Goal: Complete application form: Complete application form

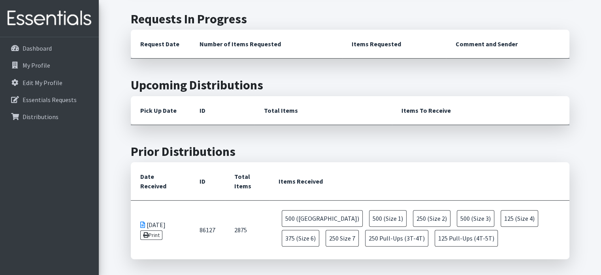
scroll to position [266, 0]
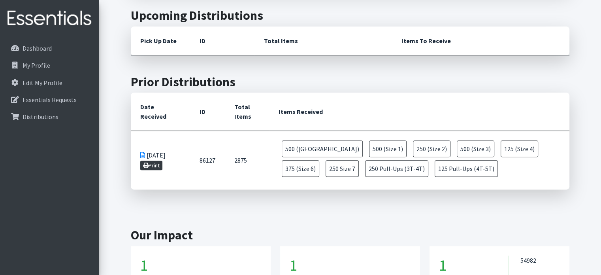
click at [158, 164] on link "Print" at bounding box center [151, 164] width 23 height 9
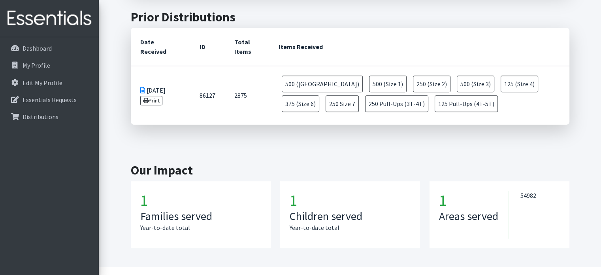
scroll to position [330, 0]
click at [156, 102] on link "Print" at bounding box center [151, 100] width 23 height 9
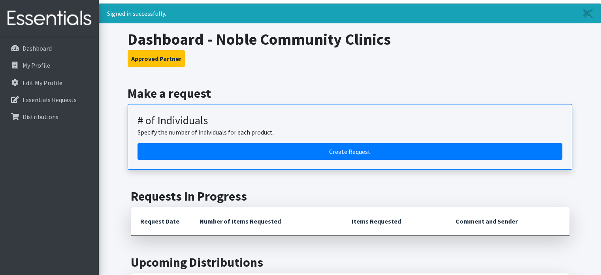
scroll to position [19, 0]
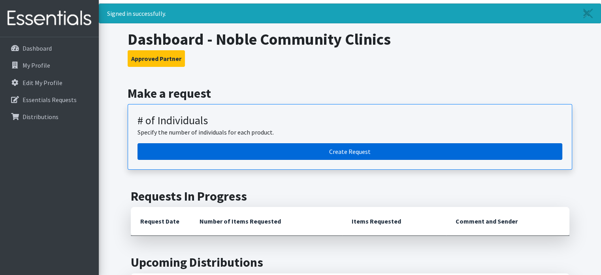
click at [326, 149] on link "Create Request" at bounding box center [350, 151] width 425 height 17
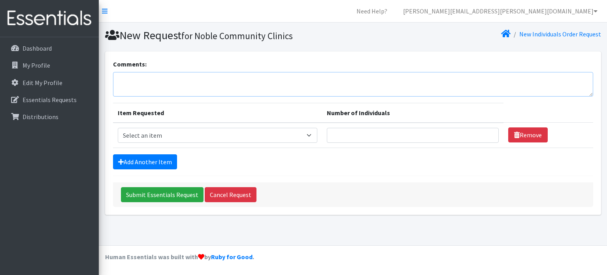
click at [178, 85] on textarea "Comments:" at bounding box center [353, 84] width 480 height 24
type textarea "Picking up [DATE]."
click at [190, 130] on select "Select an item (Newborn) (Preemie) (Size 1) (Size 2) (Size 3) (Size 4) (Size 5)…" at bounding box center [218, 135] width 200 height 15
select select "14508"
click at [118, 128] on select "Select an item (Newborn) (Preemie) (Size 1) (Size 2) (Size 3) (Size 4) (Size 5)…" at bounding box center [218, 135] width 200 height 15
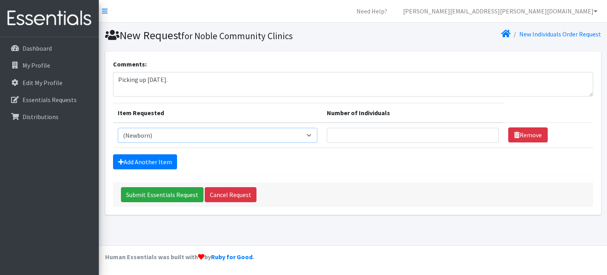
click at [277, 135] on select "Select an item (Newborn) (Preemie) (Size 1) (Size 2) (Size 3) (Size 4) (Size 5)…" at bounding box center [218, 135] width 200 height 15
select select
click at [118, 128] on select "Select an item (Newborn) (Preemie) (Size 1) (Size 2) (Size 3) (Size 4) (Size 5)…" at bounding box center [218, 135] width 200 height 15
click at [149, 132] on select "Select an item (Newborn) (Preemie) (Size 1) (Size 2) (Size 3) (Size 4) (Size 5)…" at bounding box center [218, 135] width 200 height 15
click at [386, 136] on input "Number of Individuals" at bounding box center [413, 135] width 172 height 15
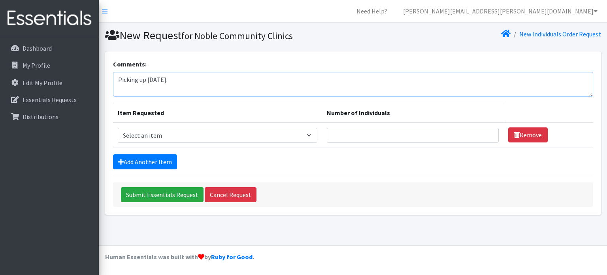
click at [241, 79] on textarea "Picking up October 9th." at bounding box center [353, 84] width 480 height 24
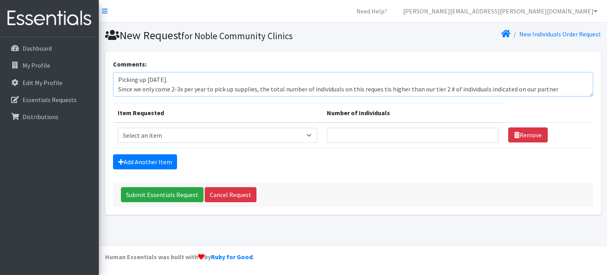
click at [200, 72] on textarea "Picking up October 9th. Since we only come 2-3x per year to pick up supplies, t…" at bounding box center [353, 84] width 480 height 24
click at [381, 91] on textarea "Picking up October 9th. Since we only come 2-3x per year to pick up supplies, t…" at bounding box center [353, 84] width 480 height 24
click at [586, 89] on textarea "Picking up October 9th. Since we only come 2-3x per year to pick up supplies, t…" at bounding box center [353, 84] width 480 height 24
click at [183, 79] on textarea "Picking up October 9th. Since we only come 2-3x per year to pick up supplies, t…" at bounding box center [353, 84] width 480 height 24
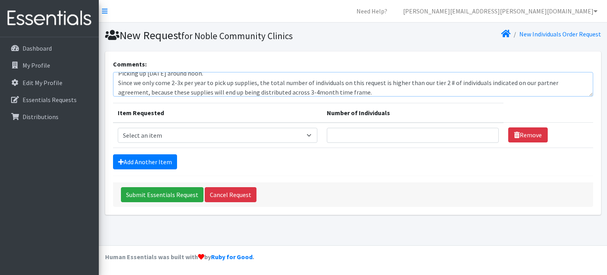
scroll to position [9, 0]
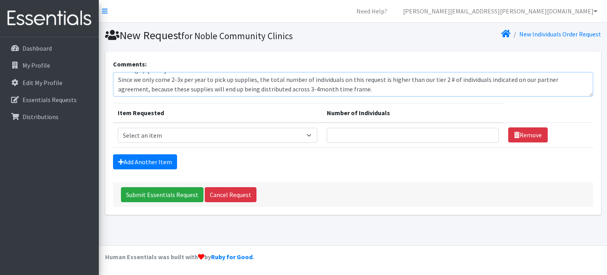
click at [580, 81] on textarea "Picking up October 9th around noon. Since we only come 2-3x per year to pick up…" at bounding box center [353, 84] width 480 height 24
click at [300, 89] on textarea "Picking up October 9th around noon. Since we only come 2-3x per year to pick up…" at bounding box center [353, 84] width 480 height 24
click at [361, 89] on textarea "Picking up October 9th around noon. Since we only come 2-3x per year to pick up…" at bounding box center [353, 84] width 480 height 24
click at [300, 89] on textarea "Picking up October 9th around noon. Since we only come 2-3x per year to pick up…" at bounding box center [353, 84] width 480 height 24
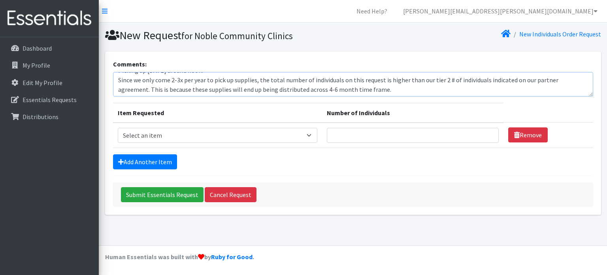
click at [363, 91] on textarea "Picking up October 9th around noon. Since we only come 2-3x per year to pick up…" at bounding box center [353, 84] width 480 height 24
type textarea "Picking up October 9th around noon. Since we only come 2-3x per year to pick up…"
click at [191, 132] on select "Select an item (Newborn) (Preemie) (Size 1) (Size 2) (Size 3) (Size 4) (Size 5)…" at bounding box center [218, 135] width 200 height 15
select select "14509"
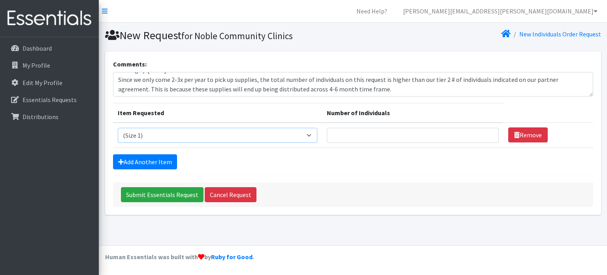
click at [118, 128] on select "Select an item (Newborn) (Preemie) (Size 1) (Size 2) (Size 3) (Size 4) (Size 5)…" at bounding box center [218, 135] width 200 height 15
click at [356, 136] on input "Number of Individuals" at bounding box center [413, 135] width 172 height 15
type input "10"
click at [162, 156] on link "Add Another Item" at bounding box center [145, 161] width 64 height 15
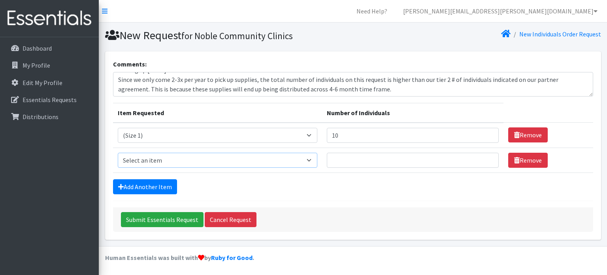
click at [156, 159] on select "Select an item (Newborn) (Preemie) (Size 1) (Size 2) (Size 3) (Size 4) (Size 5)…" at bounding box center [218, 160] width 200 height 15
select select "14510"
click at [118, 153] on select "Select an item (Newborn) (Preemie) (Size 1) (Size 2) (Size 3) (Size 4) (Size 5)…" at bounding box center [218, 160] width 200 height 15
click at [365, 153] on input "Number of Individuals" at bounding box center [413, 160] width 172 height 15
type input "10"
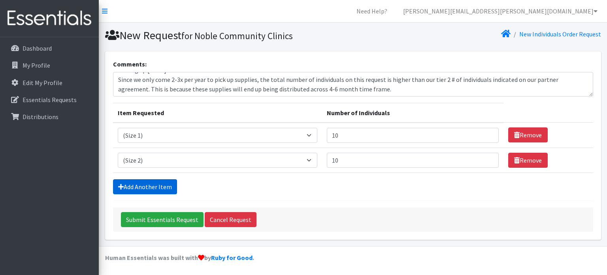
click at [162, 186] on link "Add Another Item" at bounding box center [145, 186] width 64 height 15
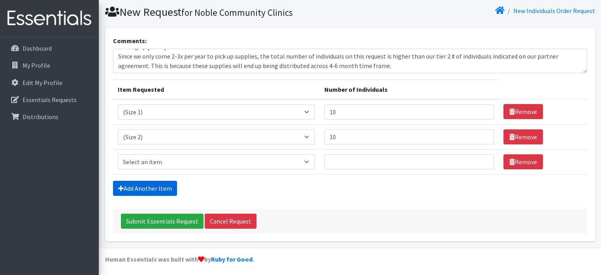
scroll to position [24, 0]
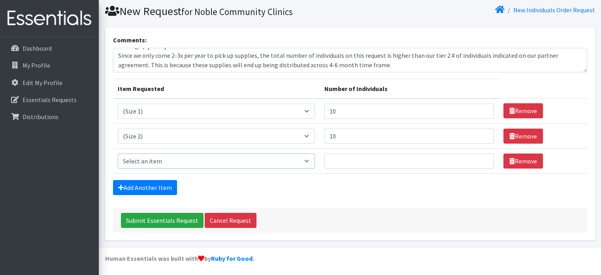
click at [152, 156] on select "Select an item (Newborn) (Preemie) (Size 1) (Size 2) (Size 3) (Size 4) (Size 5)…" at bounding box center [216, 160] width 197 height 15
select select "14507"
click at [118, 153] on select "Select an item (Newborn) (Preemie) (Size 1) (Size 2) (Size 3) (Size 4) (Size 5)…" at bounding box center [216, 160] width 197 height 15
click at [336, 156] on input "Number of Individuals" at bounding box center [409, 160] width 170 height 15
type input "10"
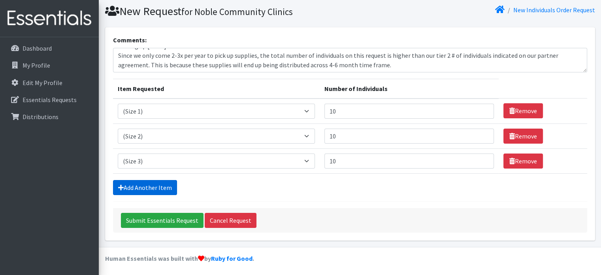
click at [141, 185] on link "Add Another Item" at bounding box center [145, 187] width 64 height 15
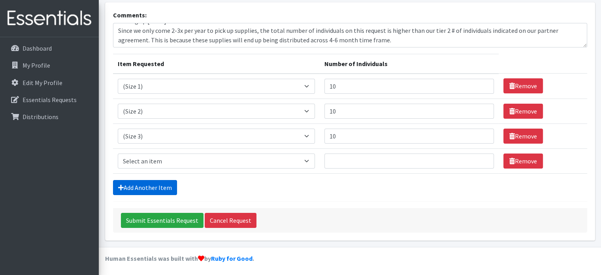
scroll to position [49, 0]
click at [151, 162] on select "Select an item (Newborn) (Preemie) (Size 1) (Size 2) (Size 3) (Size 4) (Size 5)…" at bounding box center [216, 160] width 197 height 15
select select "14512"
click at [118, 153] on select "Select an item (Newborn) (Preemie) (Size 1) (Size 2) (Size 3) (Size 4) (Size 5)…" at bounding box center [216, 160] width 197 height 15
click at [367, 158] on input "Number of Individuals" at bounding box center [409, 160] width 170 height 15
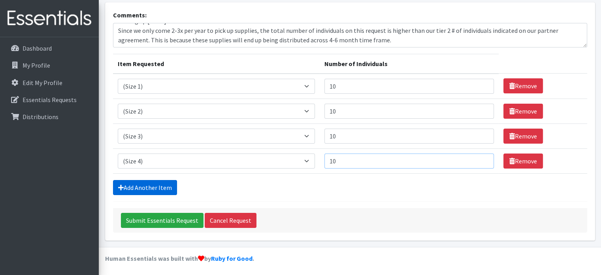
type input "10"
click at [146, 186] on link "Add Another Item" at bounding box center [145, 187] width 64 height 15
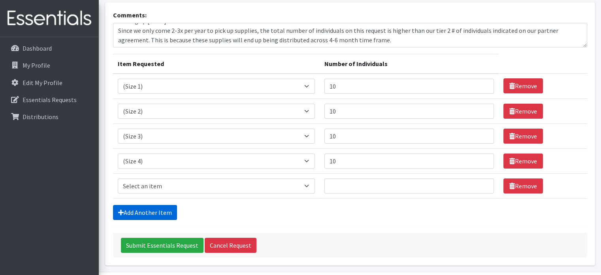
scroll to position [74, 0]
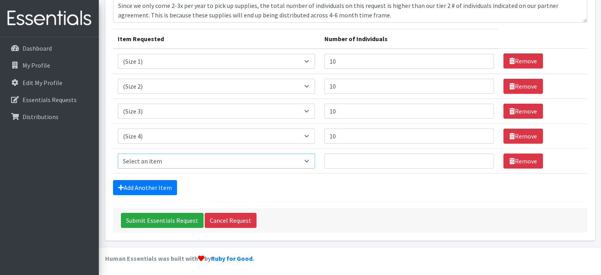
click at [145, 161] on select "Select an item (Newborn) (Preemie) (Size 1) (Size 2) (Size 3) (Size 4) (Size 5)…" at bounding box center [216, 160] width 197 height 15
select select "14488"
click at [118, 153] on select "Select an item (Newborn) (Preemie) (Size 1) (Size 2) (Size 3) (Size 4) (Size 5)…" at bounding box center [216, 160] width 197 height 15
click at [341, 162] on input "Number of Individuals" at bounding box center [409, 160] width 170 height 15
type input "5"
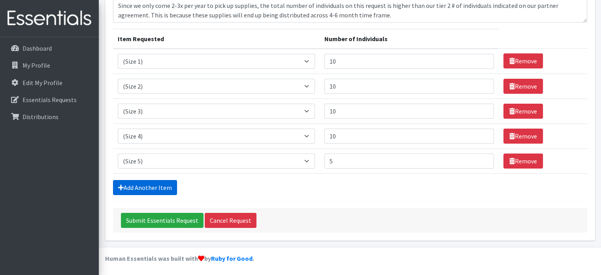
click at [140, 183] on link "Add Another Item" at bounding box center [145, 187] width 64 height 15
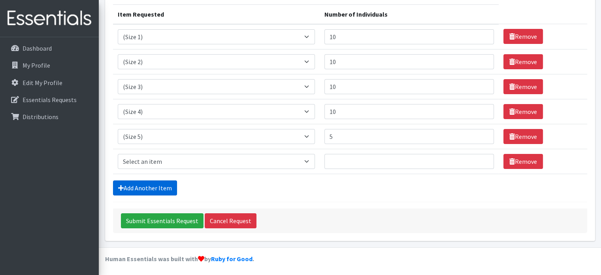
scroll to position [99, 0]
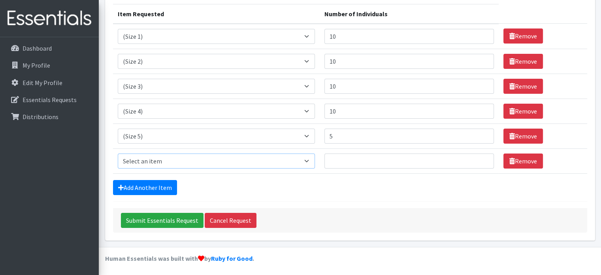
click at [152, 160] on select "Select an item (Newborn) (Preemie) (Size 1) (Size 2) (Size 3) (Size 4) (Size 5)…" at bounding box center [216, 160] width 197 height 15
select select "14491"
click at [118, 153] on select "Select an item (Newborn) (Preemie) (Size 1) (Size 2) (Size 3) (Size 4) (Size 5)…" at bounding box center [216, 160] width 197 height 15
click at [263, 99] on td "Item Requested Select an item (Newborn) (Preemie) (Size 1) (Size 2) (Size 3) (S…" at bounding box center [216, 110] width 207 height 25
click at [375, 158] on input "Number of Individuals" at bounding box center [409, 160] width 170 height 15
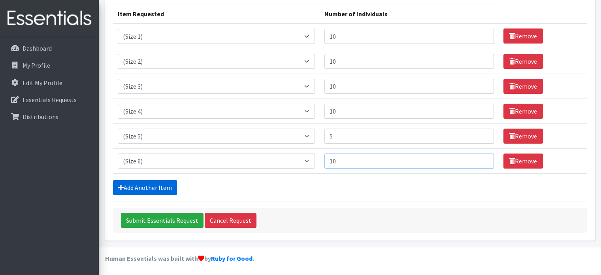
type input "10"
click at [155, 183] on link "Add Another Item" at bounding box center [145, 187] width 64 height 15
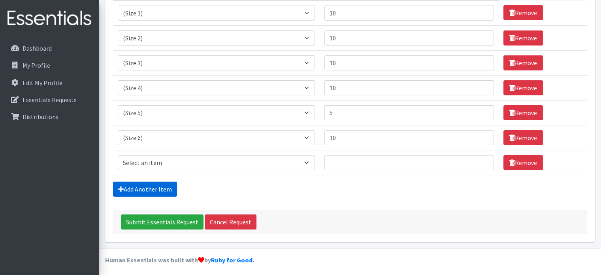
scroll to position [123, 0]
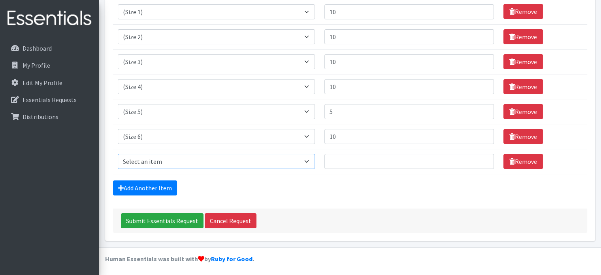
click at [156, 156] on select "Select an item (Newborn) (Preemie) (Size 1) (Size 2) (Size 3) (Size 4) (Size 5)…" at bounding box center [216, 161] width 197 height 15
select select "14953"
click at [118, 154] on select "Select an item (Newborn) (Preemie) (Size 1) (Size 2) (Size 3) (Size 4) (Size 5)…" at bounding box center [216, 161] width 197 height 15
click at [343, 161] on input "Number of Individuals" at bounding box center [409, 161] width 170 height 15
type input "10"
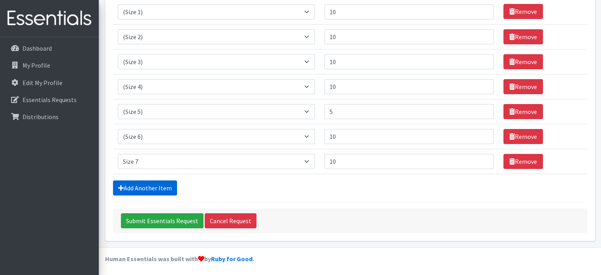
click at [166, 186] on link "Add Another Item" at bounding box center [145, 187] width 64 height 15
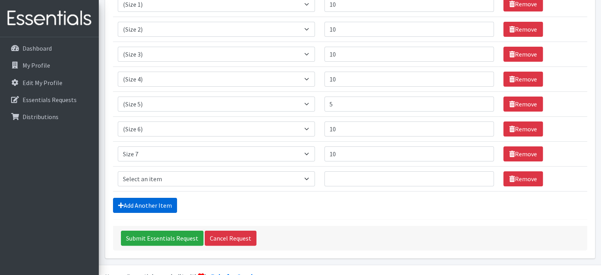
scroll to position [149, 0]
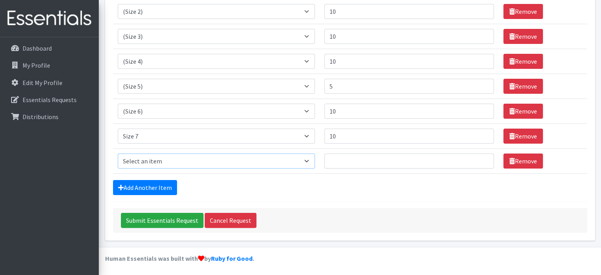
click at [153, 162] on select "Select an item (Newborn) (Preemie) (Size 1) (Size 2) (Size 3) (Size 4) (Size 5)…" at bounding box center [216, 160] width 197 height 15
select select "14495"
click at [118, 153] on select "Select an item (Newborn) (Preemie) (Size 1) (Size 2) (Size 3) (Size 4) (Size 5)…" at bounding box center [216, 160] width 197 height 15
click at [336, 162] on input "Number of Individuals" at bounding box center [409, 160] width 170 height 15
type input "10"
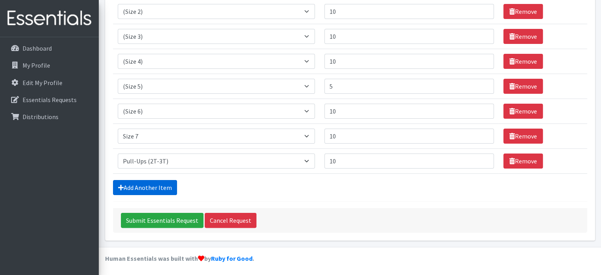
click at [147, 186] on link "Add Another Item" at bounding box center [145, 187] width 64 height 15
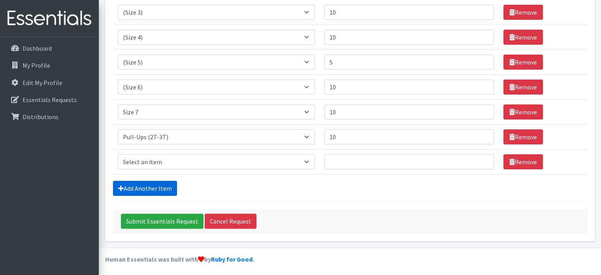
scroll to position [173, 0]
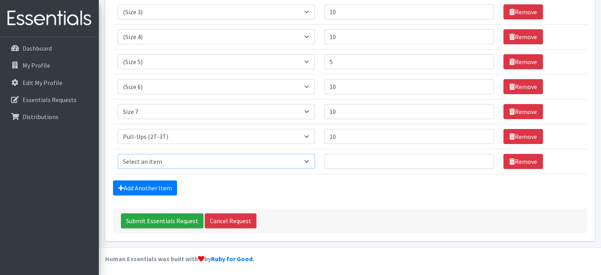
click at [155, 159] on select "Select an item (Newborn) (Preemie) (Size 1) (Size 2) (Size 3) (Size 4) (Size 5)…" at bounding box center [216, 161] width 197 height 15
select select "14494"
click at [118, 154] on select "Select an item (Newborn) (Preemie) (Size 1) (Size 2) (Size 3) (Size 4) (Size 5)…" at bounding box center [216, 161] width 197 height 15
click at [348, 155] on input "Number of Individuals" at bounding box center [409, 161] width 170 height 15
type input "10"
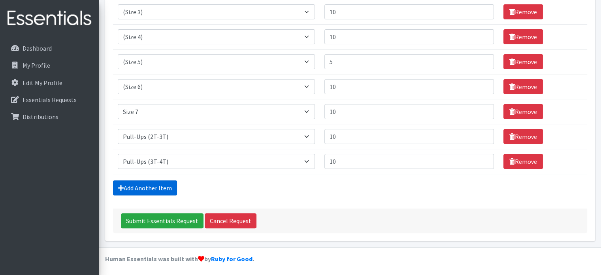
click at [159, 186] on link "Add Another Item" at bounding box center [145, 187] width 64 height 15
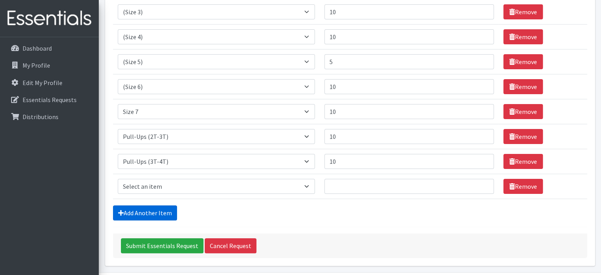
scroll to position [198, 0]
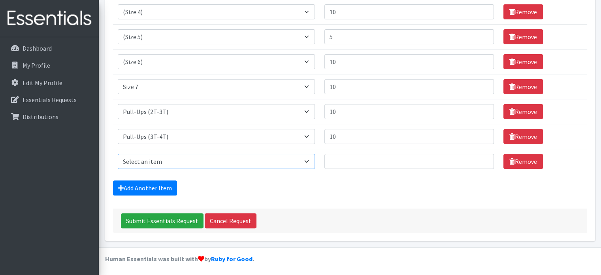
click at [171, 162] on select "Select an item (Newborn) (Preemie) (Size 1) (Size 2) (Size 3) (Size 4) (Size 5)…" at bounding box center [216, 161] width 197 height 15
select select "14511"
click at [118, 154] on select "Select an item (Newborn) (Preemie) (Size 1) (Size 2) (Size 3) (Size 4) (Size 5)…" at bounding box center [216, 161] width 197 height 15
click at [369, 160] on input "Number of Individuals" at bounding box center [409, 161] width 170 height 15
type input "10"
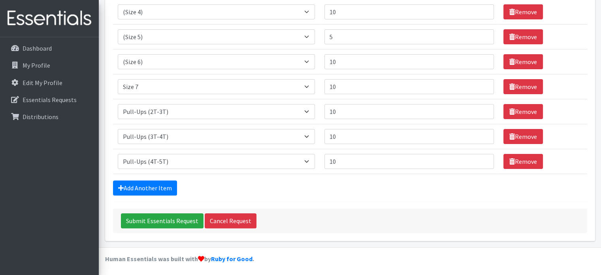
click at [279, 189] on div "Add Another Item" at bounding box center [350, 187] width 474 height 15
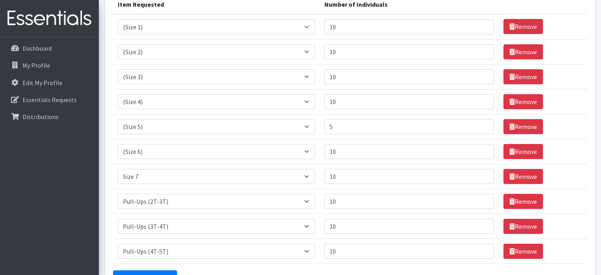
scroll to position [108, 0]
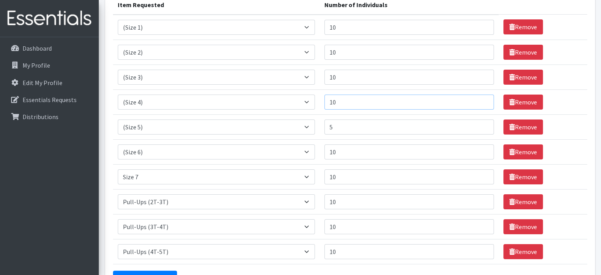
click at [347, 101] on input "10" at bounding box center [409, 101] width 170 height 15
type input "15"
click at [355, 74] on input "10" at bounding box center [409, 77] width 170 height 15
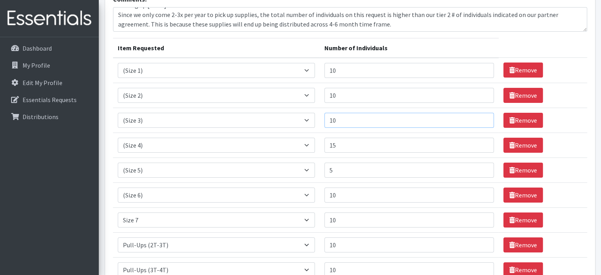
scroll to position [66, 0]
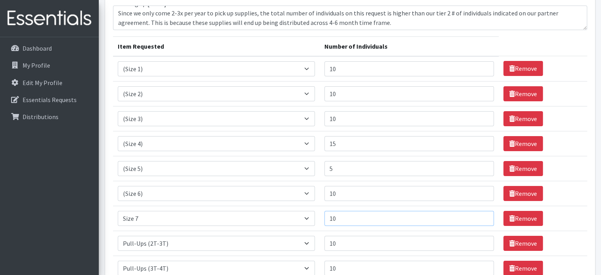
click at [354, 220] on input "10" at bounding box center [409, 218] width 170 height 15
type input "15"
click at [359, 191] on input "10" at bounding box center [409, 193] width 170 height 15
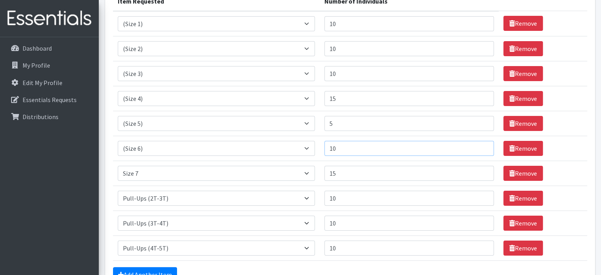
scroll to position [104, 0]
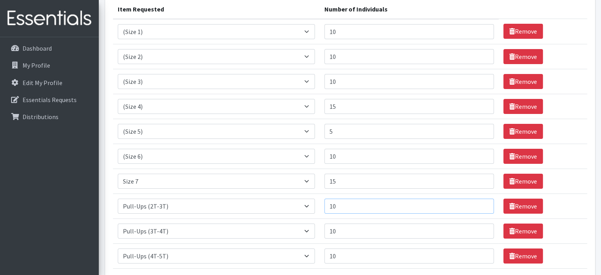
click at [353, 205] on input "10" at bounding box center [409, 205] width 170 height 15
type input "15"
click at [347, 228] on input "10" at bounding box center [409, 230] width 170 height 15
type input "15"
click at [342, 256] on input "10" at bounding box center [409, 255] width 170 height 15
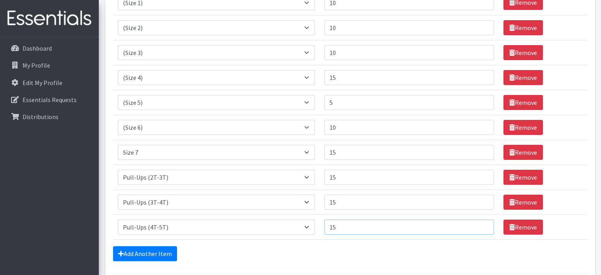
scroll to position [132, 0]
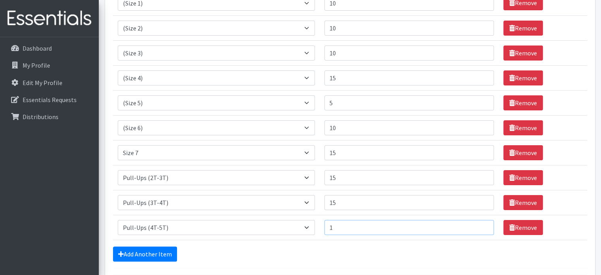
type input "10"
click at [353, 199] on input "15" at bounding box center [409, 202] width 170 height 15
type input "10"
click at [351, 177] on input "15" at bounding box center [409, 177] width 170 height 15
type input "10"
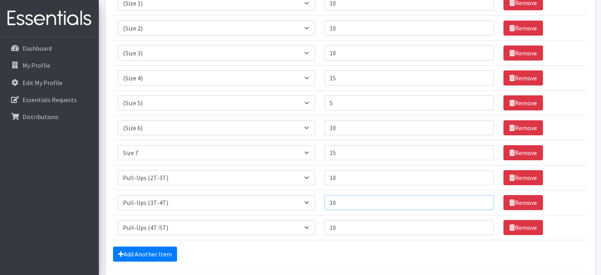
click at [354, 203] on input "10" at bounding box center [409, 202] width 170 height 15
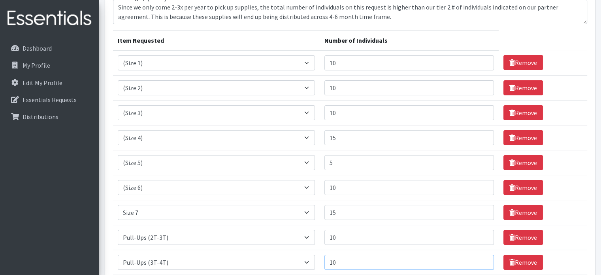
scroll to position [72, 0]
click at [366, 138] on input "15" at bounding box center [409, 137] width 170 height 15
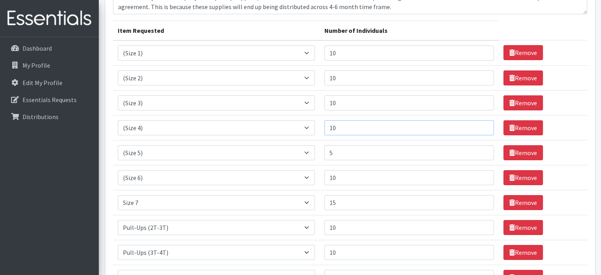
scroll to position [82, 0]
type input "10"
click at [349, 53] on input "10" at bounding box center [409, 53] width 170 height 15
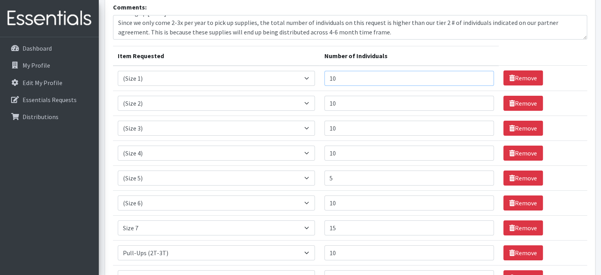
scroll to position [57, 0]
click at [345, 101] on input "10" at bounding box center [409, 103] width 170 height 15
type input "1"
type input "5"
click at [352, 151] on input "10" at bounding box center [409, 153] width 170 height 15
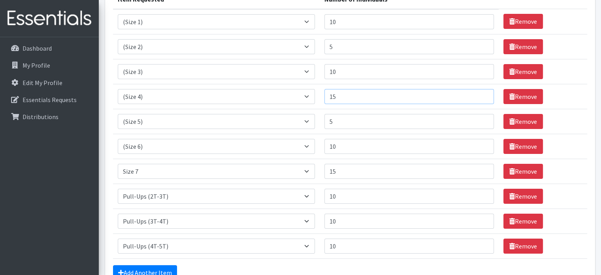
scroll to position [125, 0]
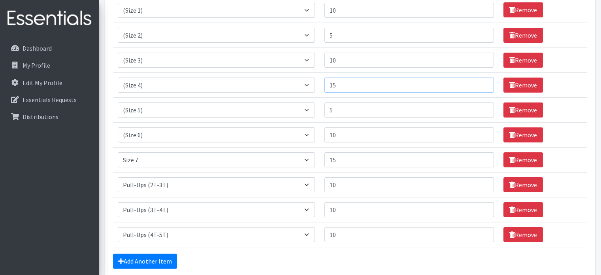
type input "15"
click at [353, 210] on input "10" at bounding box center [409, 209] width 170 height 15
type input "15"
click at [349, 236] on input "10" at bounding box center [409, 234] width 170 height 15
type input "15"
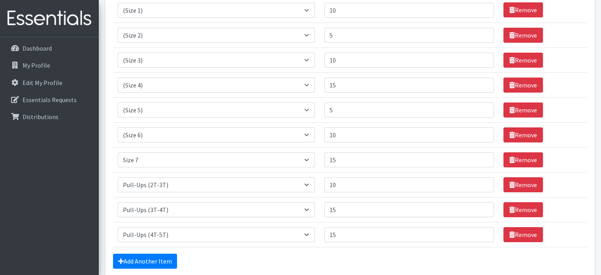
click at [339, 249] on form "Comments: Picking up October 9th around noon. Since we only come 2-3x per year …" at bounding box center [350, 119] width 474 height 371
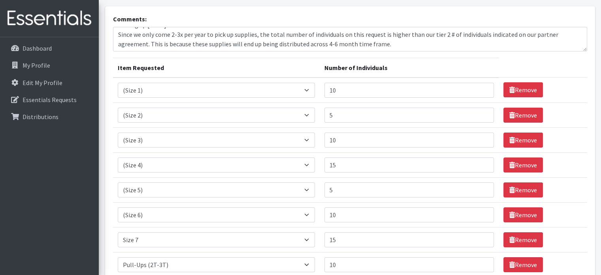
scroll to position [45, 0]
click at [524, 113] on link "Remove" at bounding box center [523, 114] width 40 height 15
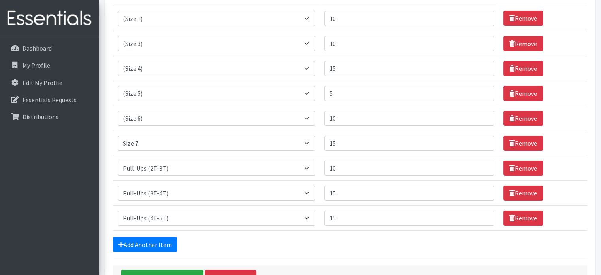
scroll to position [117, 0]
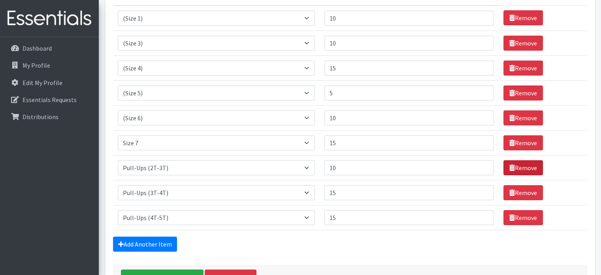
click at [518, 164] on link "Remove" at bounding box center [523, 167] width 40 height 15
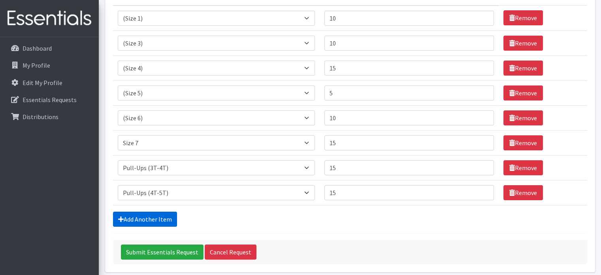
click at [158, 220] on link "Add Another Item" at bounding box center [145, 218] width 64 height 15
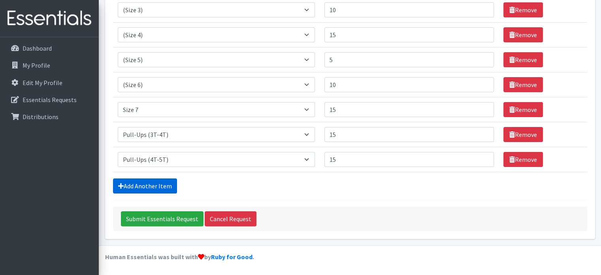
scroll to position [173, 0]
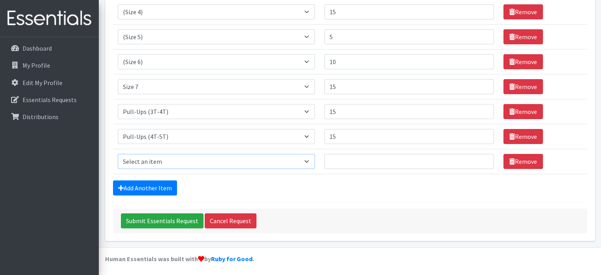
click at [155, 160] on select "Select an item (Newborn) (Preemie) (Size 1) (Size 2) (Size 3) (Size 4) (Size 5)…" at bounding box center [216, 161] width 197 height 15
select select "14510"
click at [118, 154] on select "Select an item (Newborn) (Preemie) (Size 1) (Size 2) (Size 3) (Size 4) (Size 5)…" at bounding box center [216, 161] width 197 height 15
click at [342, 162] on input "Number of Individuals" at bounding box center [409, 161] width 170 height 15
type input "5"
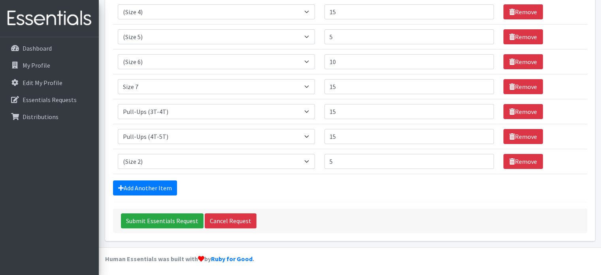
click at [354, 191] on div "Add Another Item" at bounding box center [350, 187] width 474 height 15
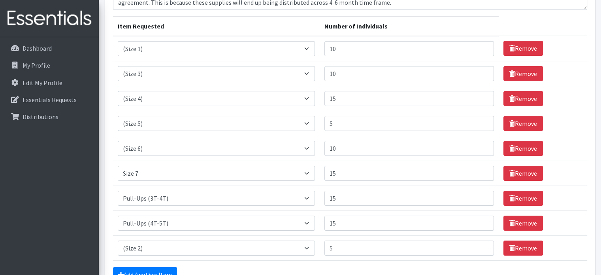
scroll to position [86, 0]
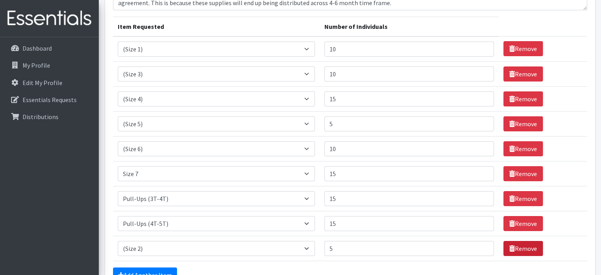
click at [524, 245] on link "Remove" at bounding box center [523, 248] width 40 height 15
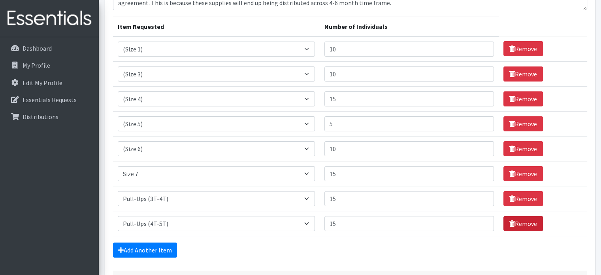
click at [519, 224] on link "Remove" at bounding box center [523, 223] width 40 height 15
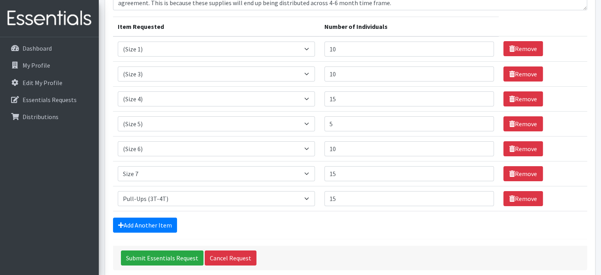
click at [513, 187] on td "Remove" at bounding box center [543, 198] width 89 height 25
click at [515, 196] on link "Remove" at bounding box center [523, 198] width 40 height 15
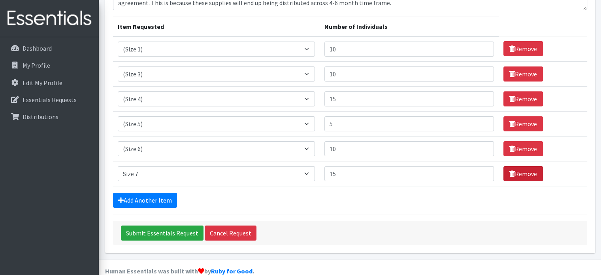
click at [515, 171] on link "Remove" at bounding box center [523, 173] width 40 height 15
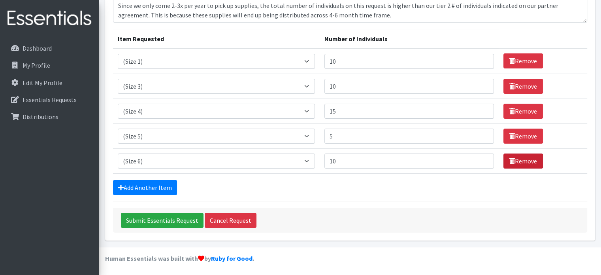
click at [517, 156] on link "Remove" at bounding box center [523, 160] width 40 height 15
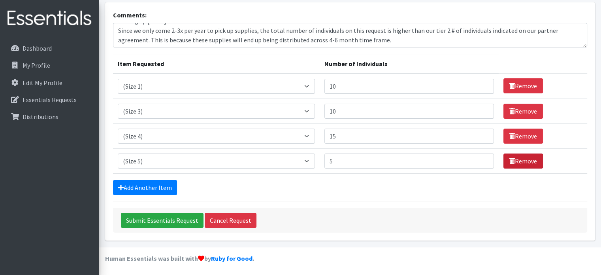
click at [520, 158] on link "Remove" at bounding box center [523, 160] width 40 height 15
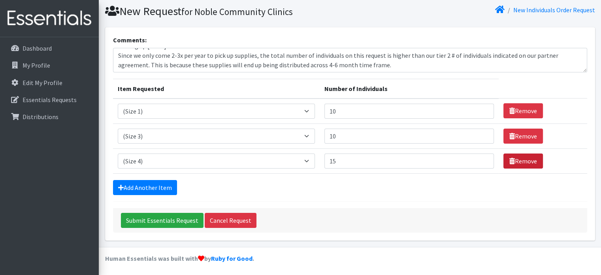
click at [520, 156] on link "Remove" at bounding box center [523, 160] width 40 height 15
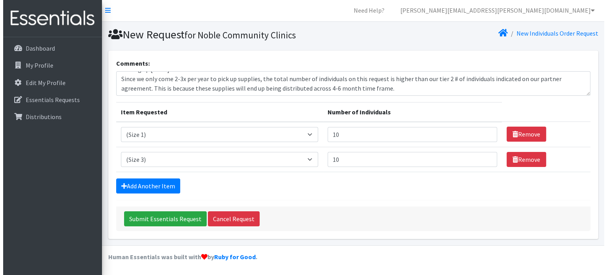
scroll to position [0, 0]
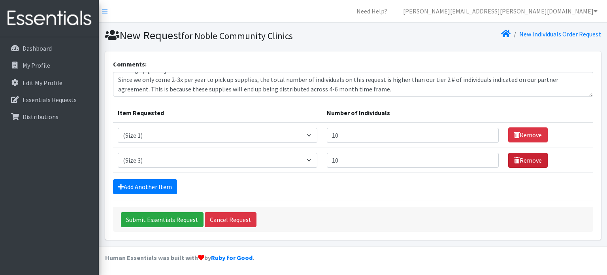
click at [518, 158] on link "Remove" at bounding box center [528, 160] width 40 height 15
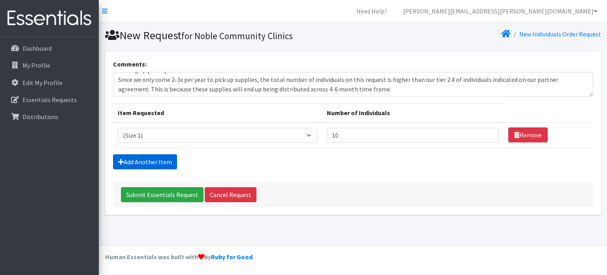
click at [161, 162] on link "Add Another Item" at bounding box center [145, 161] width 64 height 15
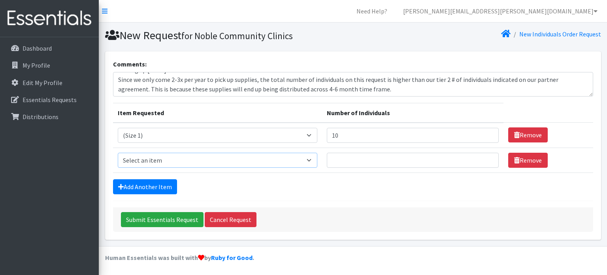
click at [168, 156] on select "Select an item (Newborn) (Preemie) (Size 1) (Size 2) (Size 3) (Size 4) (Size 5)…" at bounding box center [218, 160] width 200 height 15
select select "14510"
click at [118, 153] on select "Select an item (Newborn) (Preemie) (Size 1) (Size 2) (Size 3) (Size 4) (Size 5)…" at bounding box center [218, 160] width 200 height 15
click at [367, 156] on input "Number of Individuals" at bounding box center [413, 160] width 172 height 15
type input "5"
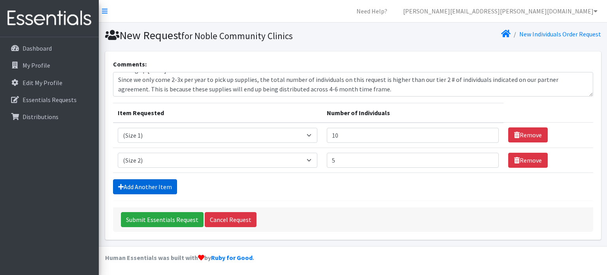
click at [164, 183] on link "Add Another Item" at bounding box center [145, 186] width 64 height 15
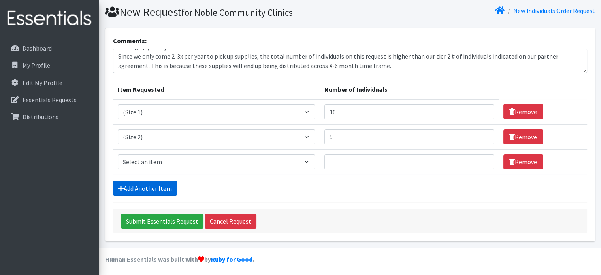
scroll to position [24, 0]
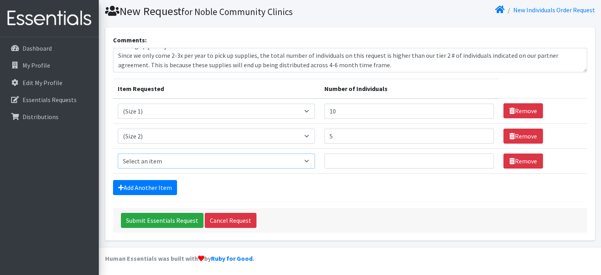
click at [157, 164] on select "Select an item (Newborn) (Preemie) (Size 1) (Size 2) (Size 3) (Size 4) (Size 5)…" at bounding box center [216, 160] width 197 height 15
select select "14507"
click at [118, 153] on select "Select an item (Newborn) (Preemie) (Size 1) (Size 2) (Size 3) (Size 4) (Size 5)…" at bounding box center [216, 160] width 197 height 15
click at [335, 154] on input "Number of Individuals" at bounding box center [409, 160] width 170 height 15
type input "10"
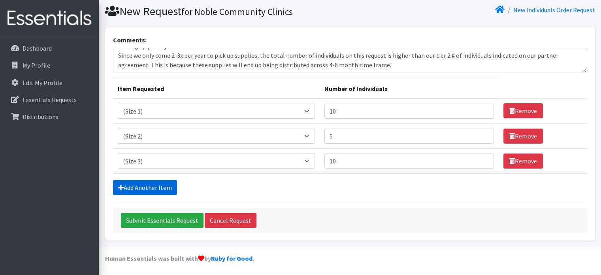
click at [174, 185] on link "Add Another Item" at bounding box center [145, 187] width 64 height 15
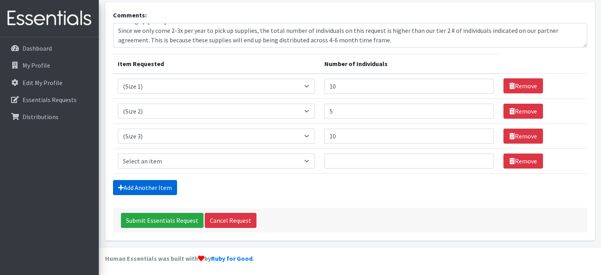
scroll to position [49, 0]
click at [159, 159] on select "Select an item (Newborn) (Preemie) (Size 1) (Size 2) (Size 3) (Size 4) (Size 5)…" at bounding box center [216, 160] width 197 height 15
select select "14512"
click at [118, 153] on select "Select an item (Newborn) (Preemie) (Size 1) (Size 2) (Size 3) (Size 4) (Size 5)…" at bounding box center [216, 160] width 197 height 15
click at [368, 155] on input "Number of Individuals" at bounding box center [409, 160] width 170 height 15
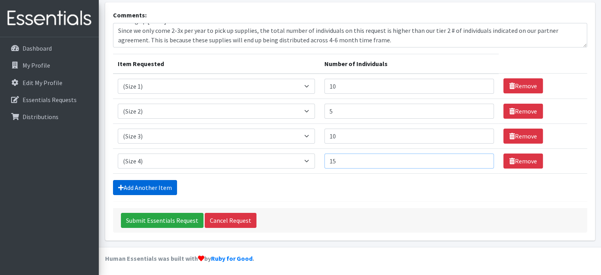
type input "15"
click at [175, 188] on link "Add Another Item" at bounding box center [145, 187] width 64 height 15
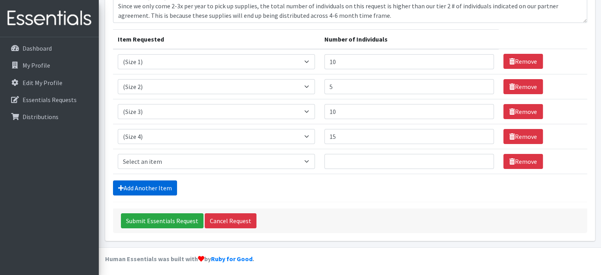
scroll to position [74, 0]
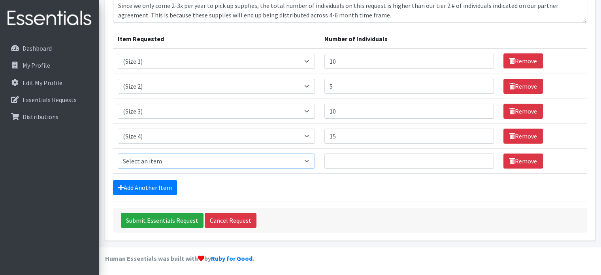
click at [168, 162] on select "Select an item (Newborn) (Preemie) (Size 1) (Size 2) (Size 3) (Size 4) (Size 5)…" at bounding box center [216, 160] width 197 height 15
select select "14488"
click at [118, 153] on select "Select an item (Newborn) (Preemie) (Size 1) (Size 2) (Size 3) (Size 4) (Size 5)…" at bounding box center [216, 160] width 197 height 15
click at [346, 160] on input "Number of Individuals" at bounding box center [409, 160] width 170 height 15
type input "5"
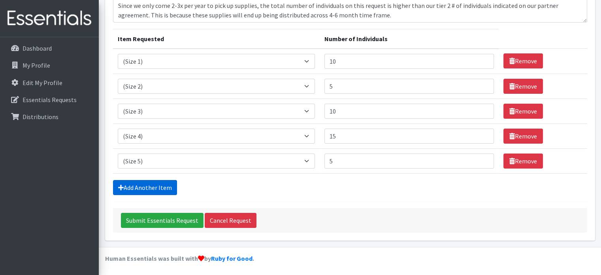
click at [163, 181] on link "Add Another Item" at bounding box center [145, 187] width 64 height 15
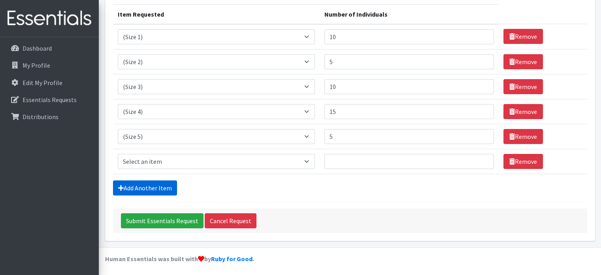
scroll to position [99, 0]
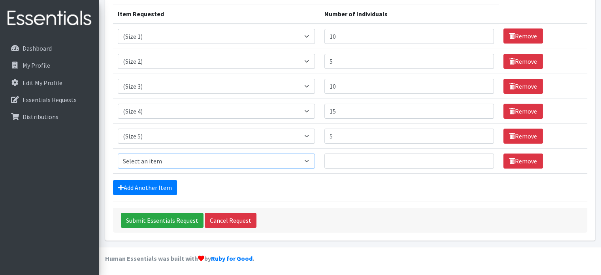
click at [156, 162] on select "Select an item (Newborn) (Preemie) (Size 1) (Size 2) (Size 3) (Size 4) (Size 5)…" at bounding box center [216, 160] width 197 height 15
select select "14491"
click at [118, 153] on select "Select an item (Newborn) (Preemie) (Size 1) (Size 2) (Size 3) (Size 4) (Size 5)…" at bounding box center [216, 160] width 197 height 15
click at [365, 163] on input "Number of Individuals" at bounding box center [409, 160] width 170 height 15
type input "10"
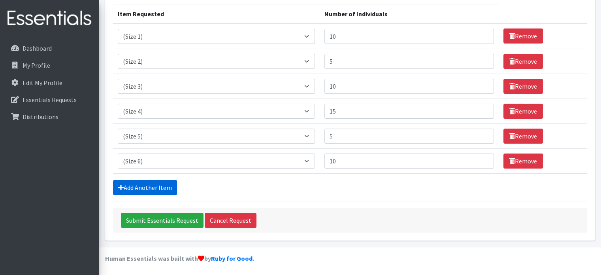
click at [133, 187] on link "Add Another Item" at bounding box center [145, 187] width 64 height 15
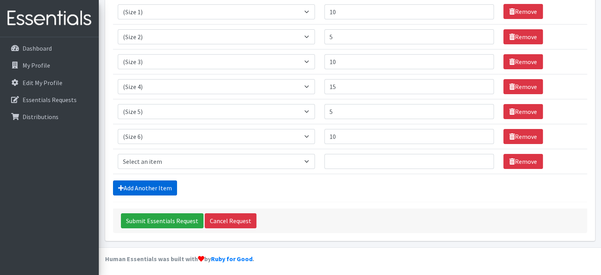
scroll to position [123, 0]
click at [145, 158] on select "Select an item (Newborn) (Preemie) (Size 1) (Size 2) (Size 3) (Size 4) (Size 5)…" at bounding box center [216, 161] width 197 height 15
select select "14953"
click at [118, 154] on select "Select an item (Newborn) (Preemie) (Size 1) (Size 2) (Size 3) (Size 4) (Size 5)…" at bounding box center [216, 161] width 197 height 15
click at [376, 156] on input "Number of Individuals" at bounding box center [409, 161] width 170 height 15
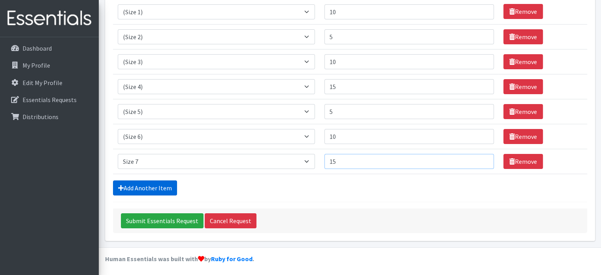
type input "15"
click at [152, 183] on link "Add Another Item" at bounding box center [145, 187] width 64 height 15
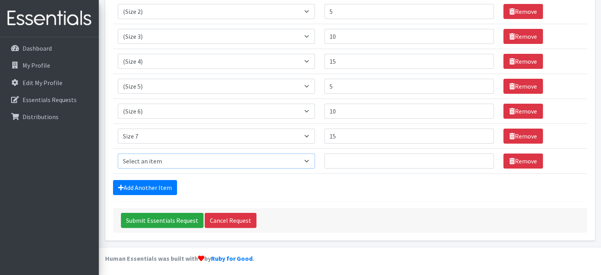
click at [152, 161] on select "Select an item (Newborn) (Preemie) (Size 1) (Size 2) (Size 3) (Size 4) (Size 5)…" at bounding box center [216, 160] width 197 height 15
select select "14494"
click at [118, 153] on select "Select an item (Newborn) (Preemie) (Size 1) (Size 2) (Size 3) (Size 4) (Size 5)…" at bounding box center [216, 160] width 197 height 15
click at [349, 162] on input "Number of Individuals" at bounding box center [409, 160] width 170 height 15
type input "15"
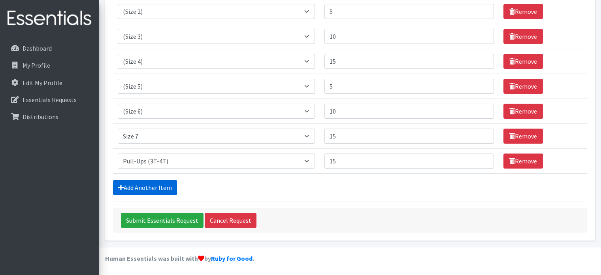
click at [148, 185] on link "Add Another Item" at bounding box center [145, 187] width 64 height 15
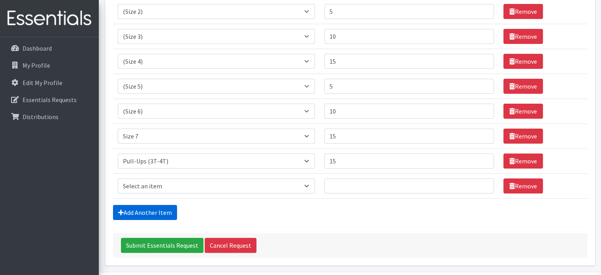
scroll to position [173, 0]
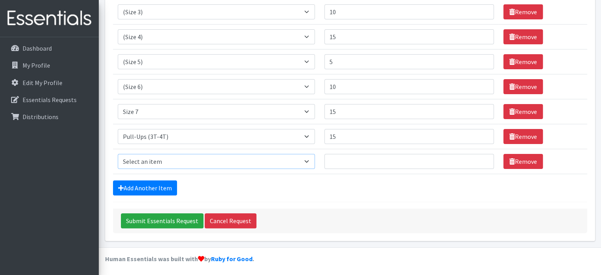
click at [143, 163] on select "Select an item (Newborn) (Preemie) (Size 1) (Size 2) (Size 3) (Size 4) (Size 5)…" at bounding box center [216, 161] width 197 height 15
select select "14511"
click at [118, 154] on select "Select an item (Newborn) (Preemie) (Size 1) (Size 2) (Size 3) (Size 4) (Size 5)…" at bounding box center [216, 161] width 197 height 15
click at [352, 154] on input "Number of Individuals" at bounding box center [409, 161] width 170 height 15
type input "15"
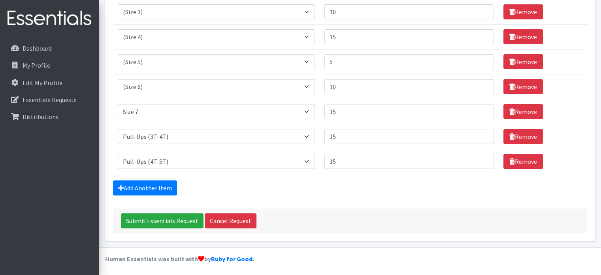
click at [358, 180] on div "Add Another Item" at bounding box center [350, 187] width 474 height 15
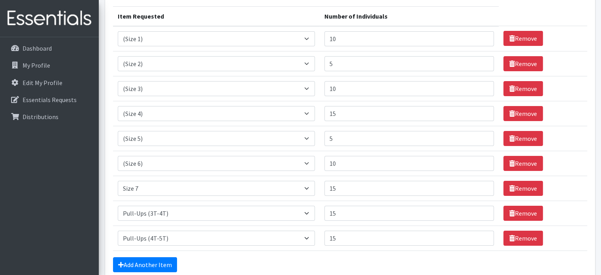
scroll to position [96, 0]
drag, startPoint x: 347, startPoint y: 108, endPoint x: 599, endPoint y: 90, distance: 253.2
click at [599, 90] on section "Comments: Picking up October 9th around noon. Since we only come 2-3x per year …" at bounding box center [350, 139] width 502 height 369
click at [357, 115] on input "15" at bounding box center [409, 113] width 170 height 15
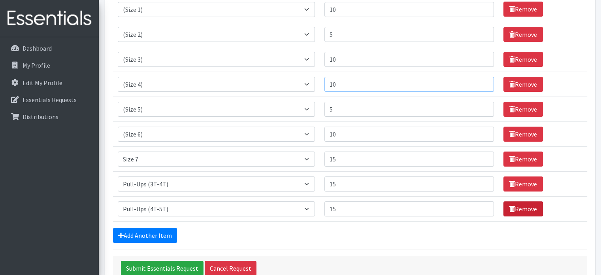
type input "10"
click at [515, 206] on link "Remove" at bounding box center [523, 208] width 40 height 15
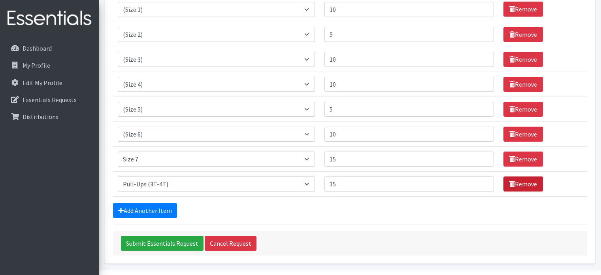
click at [518, 183] on link "Remove" at bounding box center [523, 183] width 40 height 15
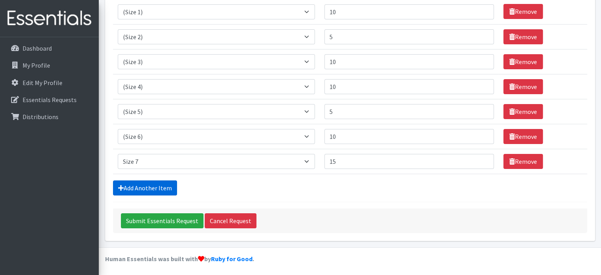
click at [166, 187] on link "Add Another Item" at bounding box center [145, 187] width 64 height 15
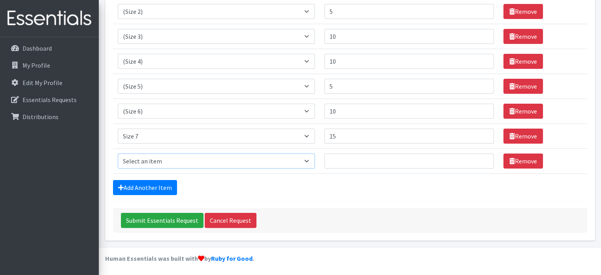
click at [174, 159] on select "Select an item (Newborn) (Preemie) (Size 1) (Size 2) (Size 3) (Size 4) (Size 5)…" at bounding box center [216, 160] width 197 height 15
click at [172, 168] on td "Item Requested Select an item (Newborn) (Preemie) (Size 1) (Size 2) (Size 3) (S…" at bounding box center [216, 160] width 207 height 25
click at [172, 164] on select "Select an item (Newborn) (Preemie) (Size 1) (Size 2) (Size 3) (Size 4) (Size 5)…" at bounding box center [216, 160] width 197 height 15
select select "14495"
click at [118, 153] on select "Select an item (Newborn) (Preemie) (Size 1) (Size 2) (Size 3) (Size 4) (Size 5)…" at bounding box center [216, 160] width 197 height 15
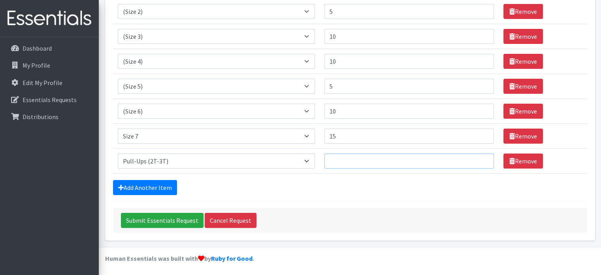
click at [337, 159] on input "Number of Individuals" at bounding box center [409, 160] width 170 height 15
type input "5"
click at [154, 185] on link "Add Another Item" at bounding box center [145, 187] width 64 height 15
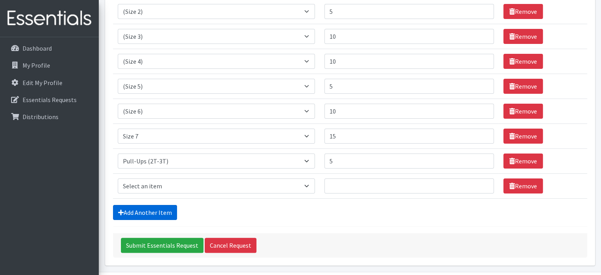
scroll to position [173, 0]
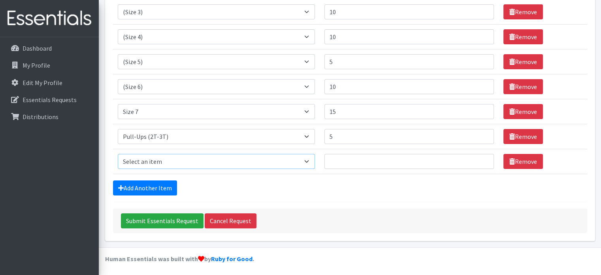
click at [161, 156] on select "Select an item (Newborn) (Preemie) (Size 1) (Size 2) (Size 3) (Size 4) (Size 5)…" at bounding box center [216, 161] width 197 height 15
select select "14494"
click at [118, 154] on select "Select an item (Newborn) (Preemie) (Size 1) (Size 2) (Size 3) (Size 4) (Size 5)…" at bounding box center [216, 161] width 197 height 15
click at [372, 164] on input "Number of Individuals" at bounding box center [409, 161] width 170 height 15
type input "15"
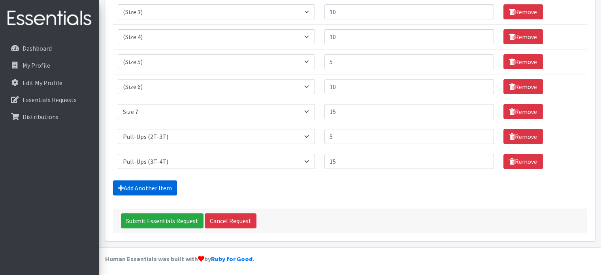
click at [137, 188] on link "Add Another Item" at bounding box center [145, 187] width 64 height 15
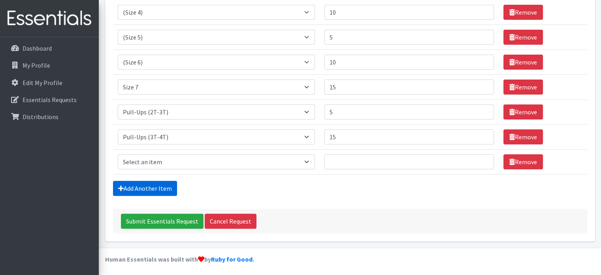
scroll to position [198, 0]
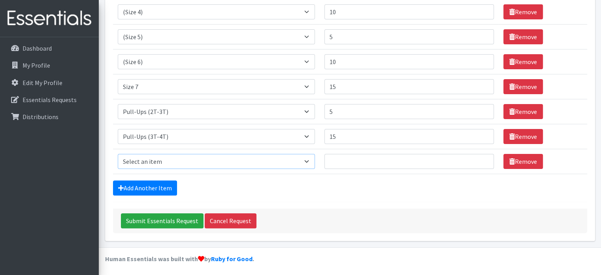
click at [150, 162] on select "Select an item (Newborn) (Preemie) (Size 1) (Size 2) (Size 3) (Size 4) (Size 5)…" at bounding box center [216, 161] width 197 height 15
select select "14511"
click at [118, 154] on select "Select an item (Newborn) (Preemie) (Size 1) (Size 2) (Size 3) (Size 4) (Size 5)…" at bounding box center [216, 161] width 197 height 15
click at [360, 164] on input "Number of Individuals" at bounding box center [409, 161] width 170 height 15
type input "15"
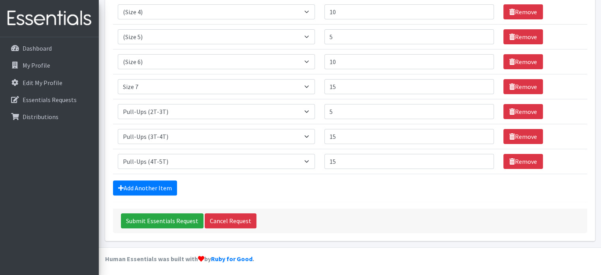
click at [360, 185] on div "Add Another Item" at bounding box center [350, 187] width 474 height 15
click at [158, 221] on input "Submit Essentials Request" at bounding box center [162, 220] width 83 height 15
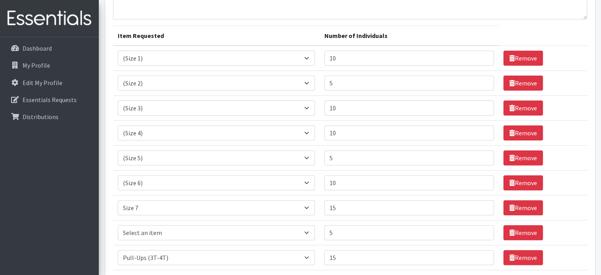
scroll to position [226, 0]
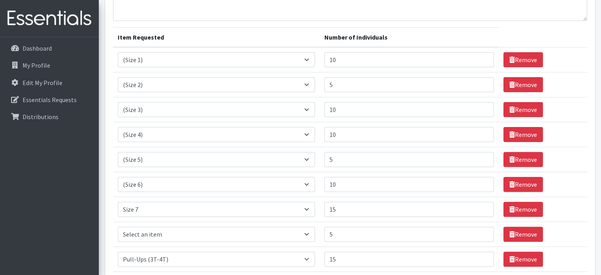
drag, startPoint x: 375, startPoint y: 173, endPoint x: 297, endPoint y: 33, distance: 160.2
click at [297, 33] on th "Item Requested" at bounding box center [216, 38] width 207 height 20
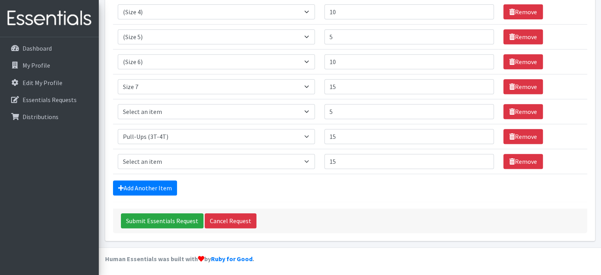
scroll to position [349, 0]
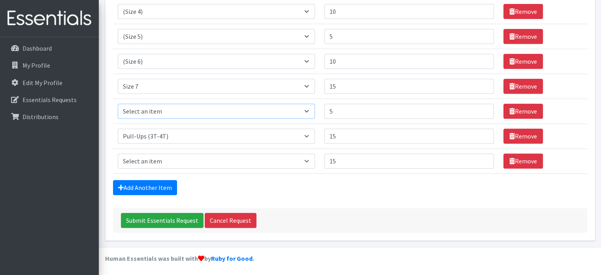
click at [163, 110] on select "Select an item (Newborn) (Preemie) (Size 1) (Size 2) (Size 3) (Size 4) (Size 5)…" at bounding box center [216, 111] width 197 height 15
click at [517, 108] on link "Remove" at bounding box center [523, 111] width 40 height 15
click at [520, 155] on link "Remove" at bounding box center [523, 160] width 40 height 15
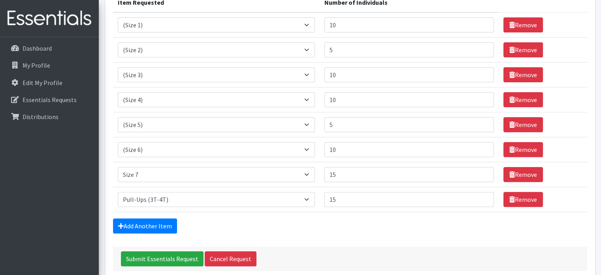
scroll to position [259, 0]
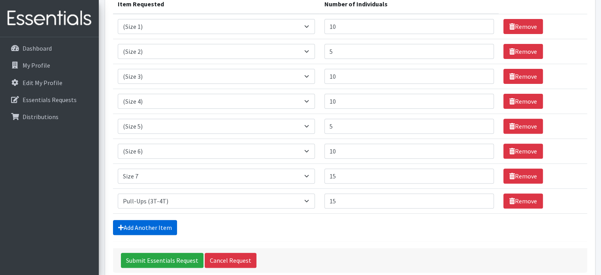
click at [155, 223] on link "Add Another Item" at bounding box center [145, 227] width 64 height 15
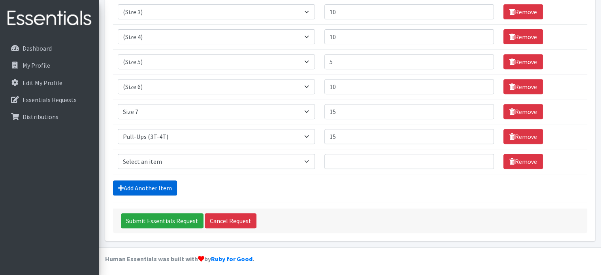
scroll to position [324, 0]
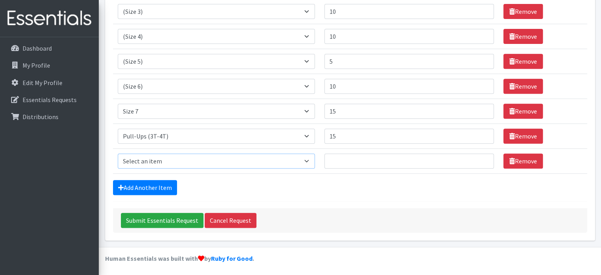
click at [156, 162] on select "Select an item (Newborn) (Preemie) (Size 1) (Size 2) (Size 3) (Size 4) (Size 5)…" at bounding box center [216, 160] width 197 height 15
click at [309, 184] on div "Add Another Item" at bounding box center [350, 187] width 474 height 15
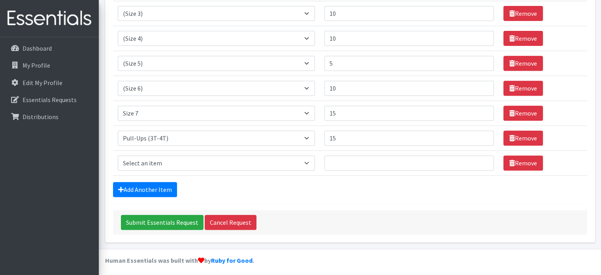
scroll to position [311, 0]
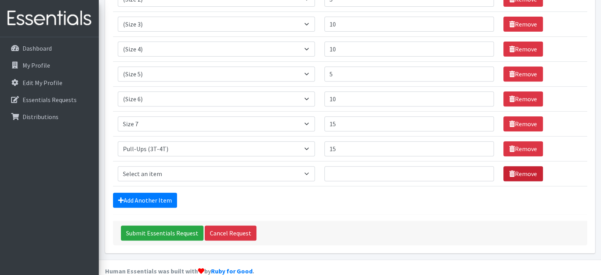
click at [522, 173] on link "Remove" at bounding box center [523, 173] width 40 height 15
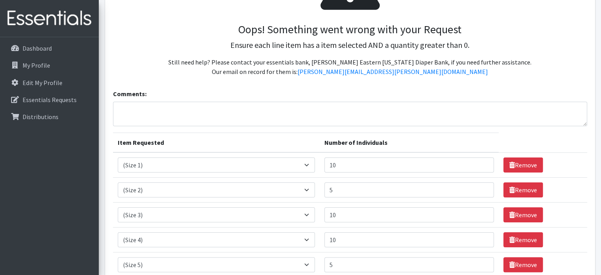
scroll to position [122, 0]
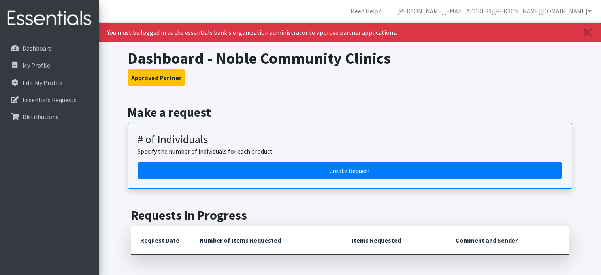
scroll to position [19, 0]
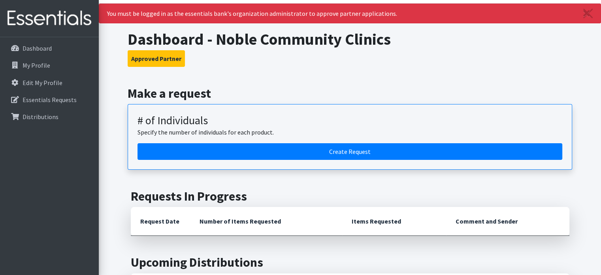
click at [32, 24] on img at bounding box center [49, 18] width 92 height 26
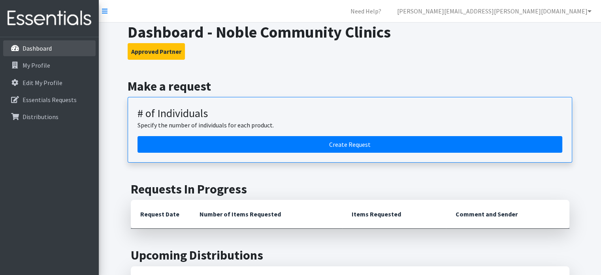
click at [34, 43] on link "Dashboard" at bounding box center [49, 48] width 92 height 16
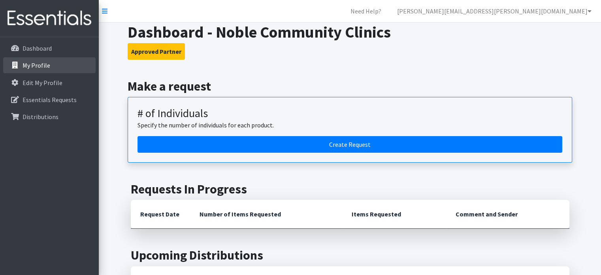
click at [40, 64] on p "My Profile" at bounding box center [37, 65] width 28 height 8
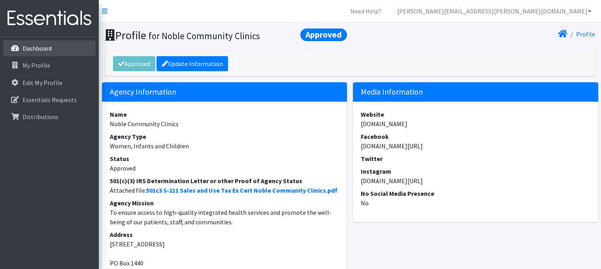
click at [37, 53] on link "Dashboard" at bounding box center [49, 48] width 92 height 16
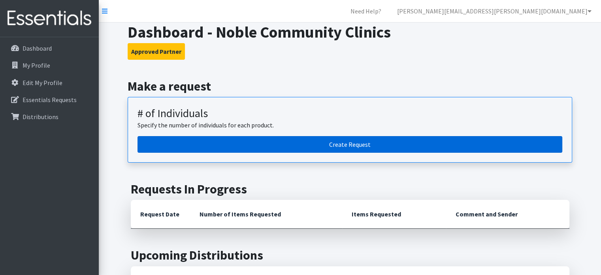
click at [187, 139] on link "Create Request" at bounding box center [350, 144] width 425 height 17
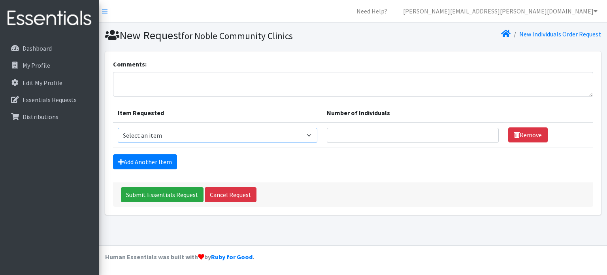
click at [177, 134] on select "Select an item (Newborn) (Preemie) (Size 1) (Size 2) (Size 3) (Size 4) (Size 5)…" at bounding box center [218, 135] width 200 height 15
select select "14509"
click at [118, 128] on select "Select an item (Newborn) (Preemie) (Size 1) (Size 2) (Size 3) (Size 4) (Size 5)…" at bounding box center [218, 135] width 200 height 15
click at [404, 137] on input "Number of Individuals" at bounding box center [413, 135] width 172 height 15
type input "5"
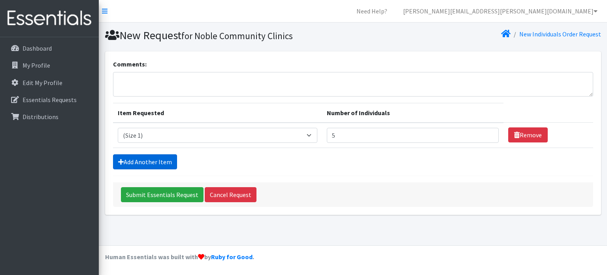
click at [166, 154] on link "Add Another Item" at bounding box center [145, 161] width 64 height 15
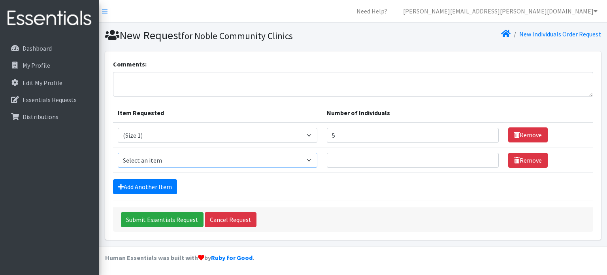
click at [155, 156] on select "Select an item (Newborn) (Preemie) (Size 1) (Size 2) (Size 3) (Size 4) (Size 5)…" at bounding box center [218, 160] width 200 height 15
select select "14510"
click at [118, 153] on select "Select an item (Newborn) (Preemie) (Size 1) (Size 2) (Size 3) (Size 4) (Size 5)…" at bounding box center [218, 160] width 200 height 15
click at [364, 155] on input "Number of Individuals" at bounding box center [413, 160] width 172 height 15
type input "1"
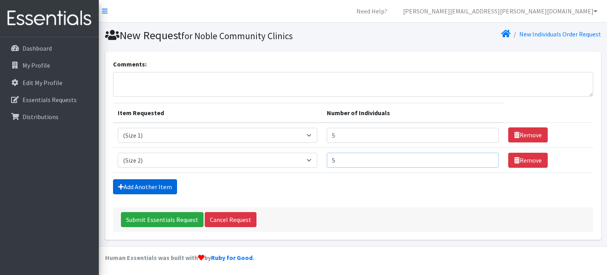
type input "5"
click at [170, 187] on link "Add Another Item" at bounding box center [145, 186] width 64 height 15
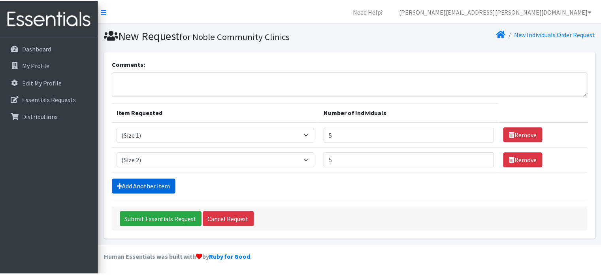
scroll to position [24, 0]
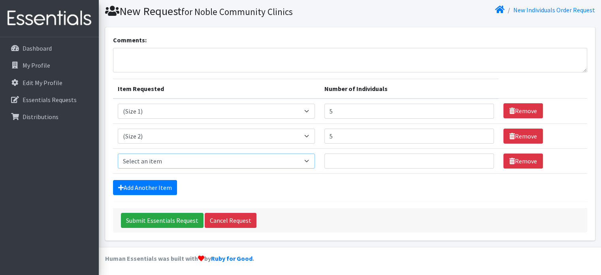
click at [155, 159] on select "Select an item (Newborn) (Preemie) (Size 1) (Size 2) (Size 3) (Size 4) (Size 5)…" at bounding box center [216, 160] width 197 height 15
select select "14507"
click at [118, 153] on select "Select an item (Newborn) (Preemie) (Size 1) (Size 2) (Size 3) (Size 4) (Size 5)…" at bounding box center [216, 160] width 197 height 15
click at [345, 155] on input "Number of Individuals" at bounding box center [409, 160] width 170 height 15
type input "10"
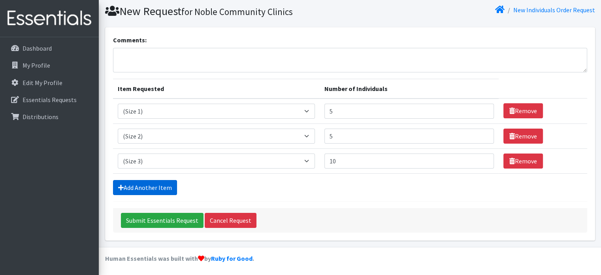
click at [156, 184] on link "Add Another Item" at bounding box center [145, 187] width 64 height 15
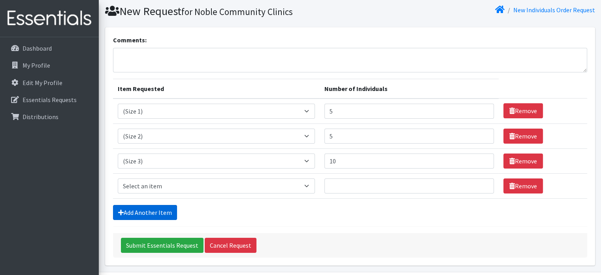
scroll to position [49, 0]
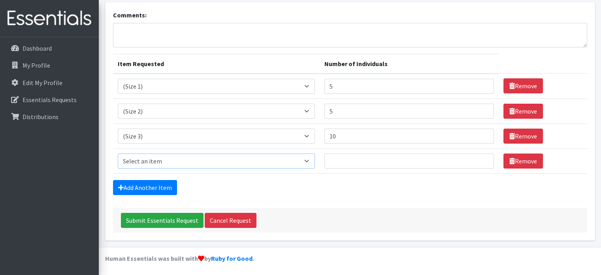
click at [142, 157] on select "Select an item (Newborn) (Preemie) (Size 1) (Size 2) (Size 3) (Size 4) (Size 5)…" at bounding box center [216, 160] width 197 height 15
select select "14512"
click at [118, 153] on select "Select an item (Newborn) (Preemie) (Size 1) (Size 2) (Size 3) (Size 4) (Size 5)…" at bounding box center [216, 160] width 197 height 15
click at [347, 159] on input "Number of Individuals" at bounding box center [409, 160] width 170 height 15
type input "15"
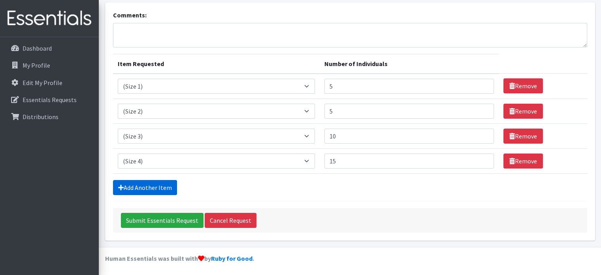
click at [164, 186] on link "Add Another Item" at bounding box center [145, 187] width 64 height 15
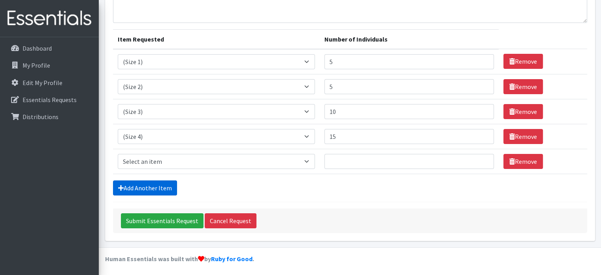
scroll to position [74, 0]
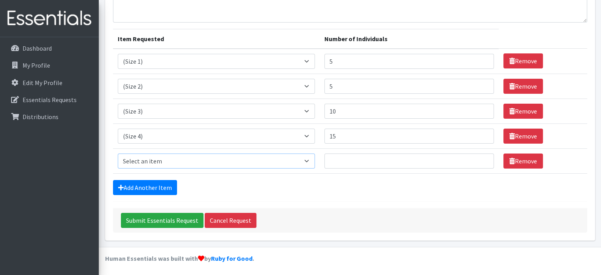
click at [153, 161] on select "Select an item (Newborn) (Preemie) (Size 1) (Size 2) (Size 3) (Size 4) (Size 5)…" at bounding box center [216, 160] width 197 height 15
select select "14488"
click at [118, 153] on select "Select an item (Newborn) (Preemie) (Size 1) (Size 2) (Size 3) (Size 4) (Size 5)…" at bounding box center [216, 160] width 197 height 15
click at [342, 155] on input "Number of Individuals" at bounding box center [409, 160] width 170 height 15
type input "5"
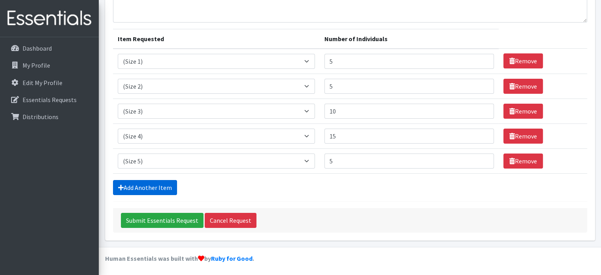
click at [155, 186] on link "Add Another Item" at bounding box center [145, 187] width 64 height 15
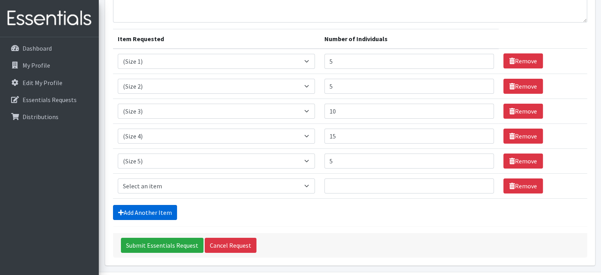
scroll to position [99, 0]
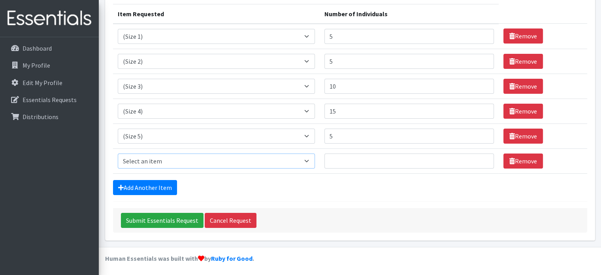
click at [138, 160] on select "Select an item (Newborn) (Preemie) (Size 1) (Size 2) (Size 3) (Size 4) (Size 5)…" at bounding box center [216, 160] width 197 height 15
select select "14491"
click at [118, 153] on select "Select an item (Newborn) (Preemie) (Size 1) (Size 2) (Size 3) (Size 4) (Size 5)…" at bounding box center [216, 160] width 197 height 15
click at [348, 160] on input "Number of Individuals" at bounding box center [409, 160] width 170 height 15
type input "10"
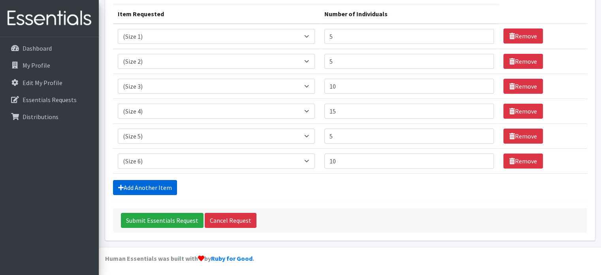
click at [126, 188] on link "Add Another Item" at bounding box center [145, 187] width 64 height 15
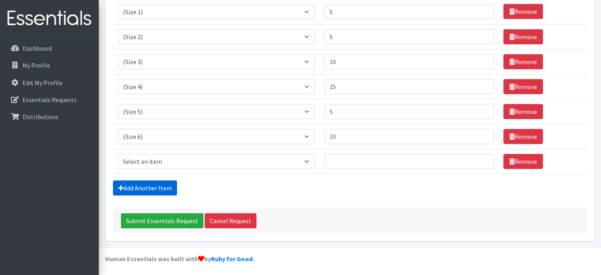
scroll to position [123, 0]
click at [134, 158] on select "Select an item (Newborn) (Preemie) (Size 1) (Size 2) (Size 3) (Size 4) (Size 5)…" at bounding box center [216, 161] width 197 height 15
select select "14953"
click at [118, 154] on select "Select an item (Newborn) (Preemie) (Size 1) (Size 2) (Size 3) (Size 4) (Size 5)…" at bounding box center [216, 161] width 197 height 15
click at [367, 160] on input "Number of Individuals" at bounding box center [409, 161] width 170 height 15
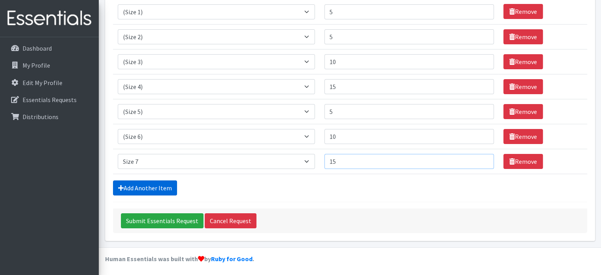
type input "15"
click at [145, 185] on link "Add Another Item" at bounding box center [145, 187] width 64 height 15
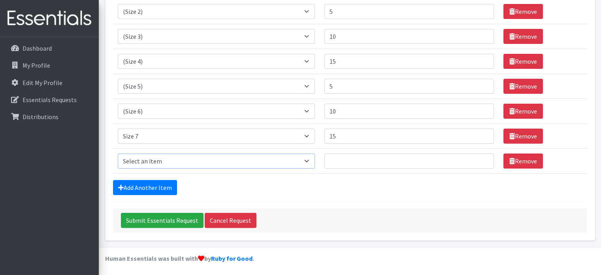
click at [145, 162] on select "Select an item (Newborn) (Preemie) (Size 1) (Size 2) (Size 3) (Size 4) (Size 5)…" at bounding box center [216, 160] width 197 height 15
select select "14494"
click at [118, 153] on select "Select an item (Newborn) (Preemie) (Size 1) (Size 2) (Size 3) (Size 4) (Size 5)…" at bounding box center [216, 160] width 197 height 15
click at [354, 158] on input "Number of Individuals" at bounding box center [409, 160] width 170 height 15
click at [332, 178] on form "Comments: Item Requested Number of Individuals Item Requested Select an item (N…" at bounding box center [350, 72] width 474 height 322
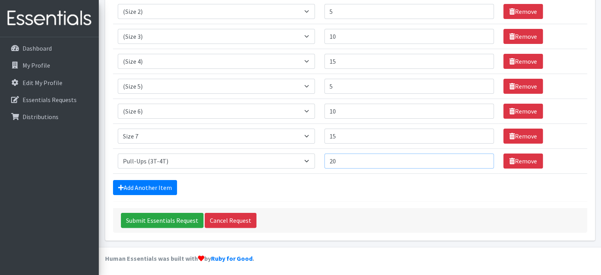
click at [349, 159] on input "20" at bounding box center [409, 160] width 170 height 15
type input "2"
type input "15"
click at [307, 177] on form "Comments: Item Requested Number of Individuals Item Requested Select an item (N…" at bounding box center [350, 72] width 474 height 322
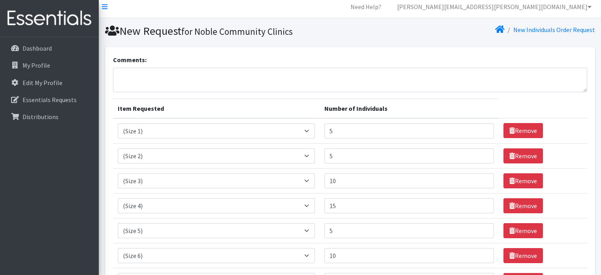
scroll to position [0, 0]
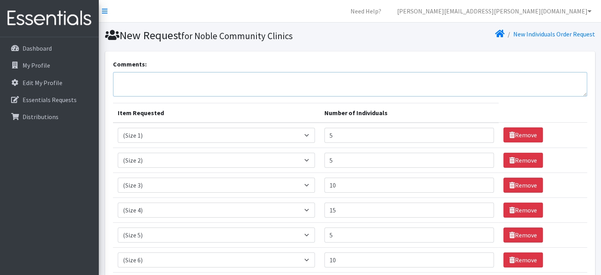
click at [280, 89] on textarea "Comments:" at bounding box center [350, 84] width 474 height 24
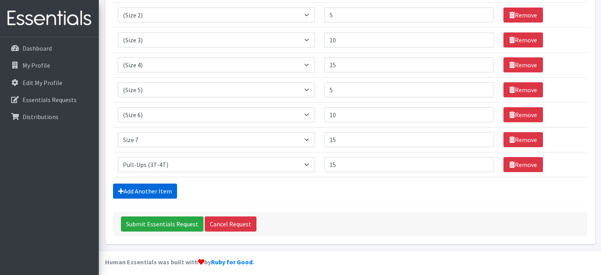
click at [139, 192] on link "Add Another Item" at bounding box center [145, 190] width 64 height 15
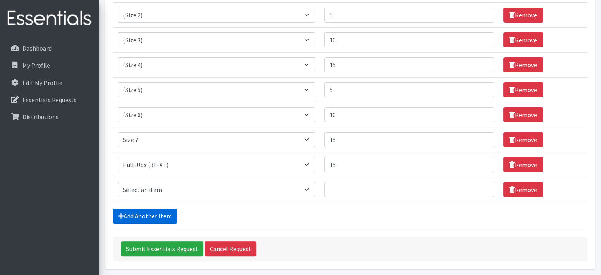
scroll to position [173, 0]
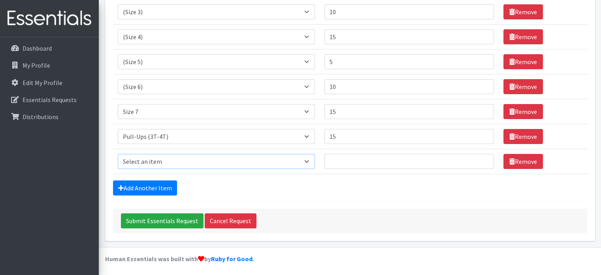
click at [152, 164] on select "Select an item (Newborn) (Preemie) (Size 1) (Size 2) (Size 3) (Size 4) (Size 5)…" at bounding box center [216, 161] width 197 height 15
click at [118, 154] on select "Select an item (Newborn) (Preemie) (Size 1) (Size 2) (Size 3) (Size 4) (Size 5)…" at bounding box center [216, 161] width 197 height 15
click at [516, 157] on link "Remove" at bounding box center [523, 161] width 40 height 15
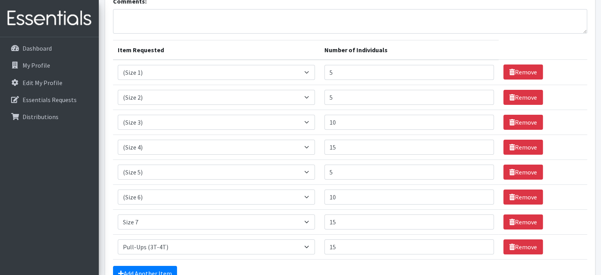
scroll to position [0, 0]
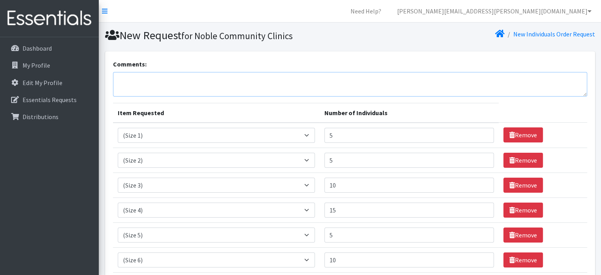
click at [155, 84] on textarea "Comments:" at bounding box center [350, 84] width 474 height 24
type textarea "P"
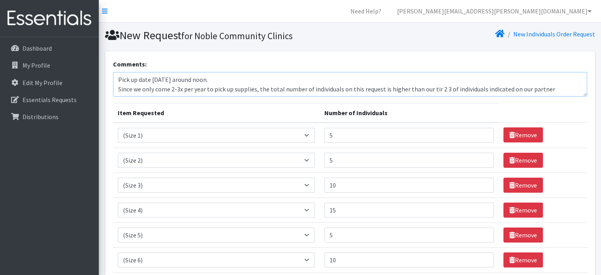
click at [239, 79] on textarea "Pick up date October 9th around noon. Since we only come 2-3x per year to pick …" at bounding box center [350, 84] width 474 height 24
click at [426, 79] on textarea "Pick up date October 9th around noon. Unable to select additional pull up sizes…" at bounding box center [350, 84] width 474 height 24
click at [451, 77] on textarea "Pick up date October 9th around noon. Unable to select additional pull up sizes…" at bounding box center [350, 84] width 474 height 24
click at [435, 79] on textarea "Pick up date October 9th around noon. Unable to select additional pull up sizes…" at bounding box center [350, 84] width 474 height 24
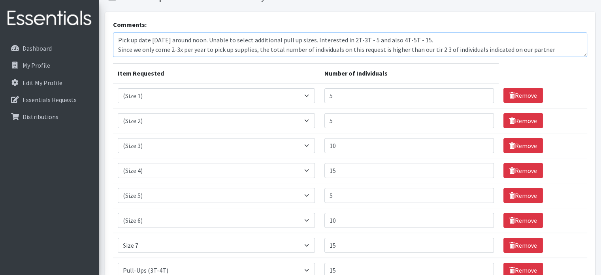
scroll to position [40, 0]
type textarea "Pick up date October 9th around noon. Unable to select additional pull up sizes…"
click at [340, 97] on input "5" at bounding box center [409, 95] width 170 height 15
type input "10"
click at [311, 83] on td "Item Requested Select an item (Newborn) (Preemie) (Size 1) (Size 2) (Size 3) (S…" at bounding box center [216, 95] width 207 height 25
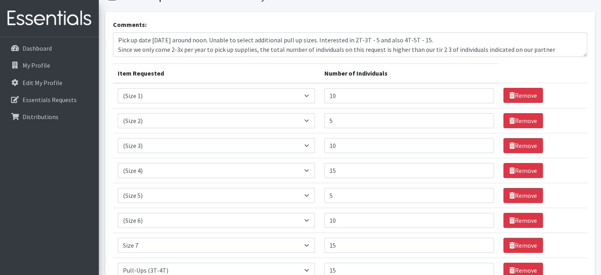
scroll to position [9, 0]
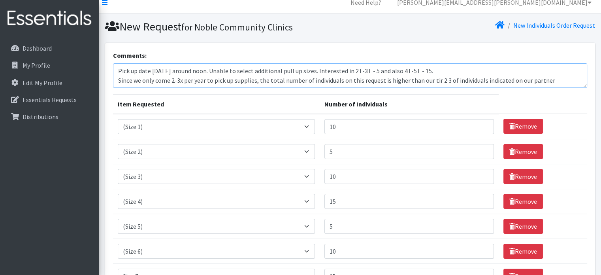
click at [452, 69] on textarea "Pick up date October 9th around noon. Unable to select additional pull up sizes…" at bounding box center [350, 75] width 474 height 24
click at [458, 70] on textarea "Pick up date October 9th around noon. Unable to select additional pull up sizes…" at bounding box center [350, 75] width 474 height 24
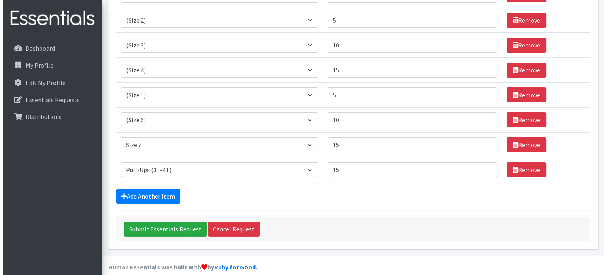
scroll to position [149, 0]
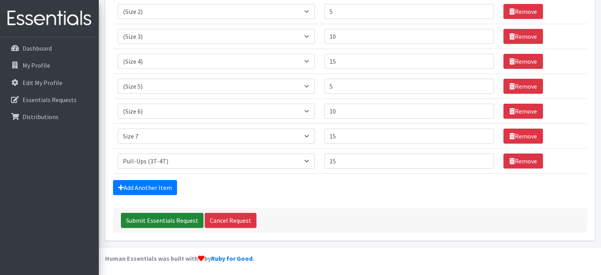
type textarea "Pick up date October 9th around noon. Unable to select additional pull up sizes…"
click at [166, 219] on input "Submit Essentials Request" at bounding box center [162, 220] width 83 height 15
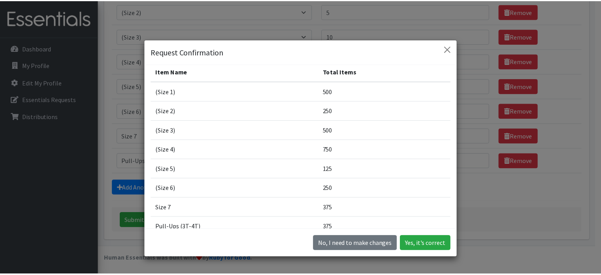
scroll to position [8, 0]
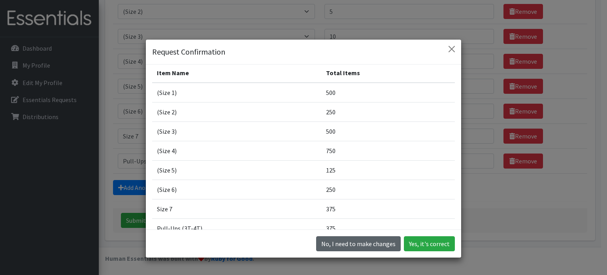
click at [357, 241] on button "No, I need to make changes" at bounding box center [358, 243] width 85 height 15
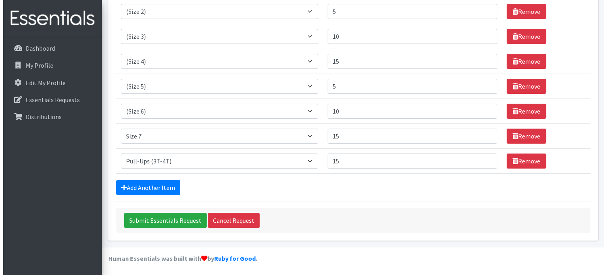
scroll to position [120, 0]
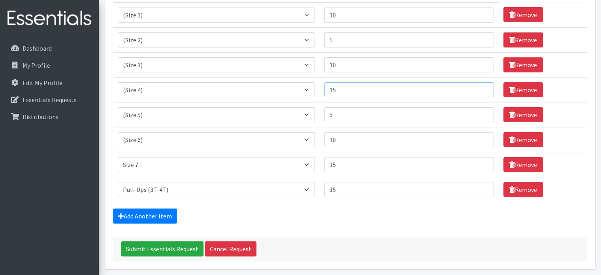
click at [356, 90] on input "15" at bounding box center [409, 89] width 170 height 15
type input "10"
click at [155, 248] on input "Submit Essentials Request" at bounding box center [162, 248] width 83 height 15
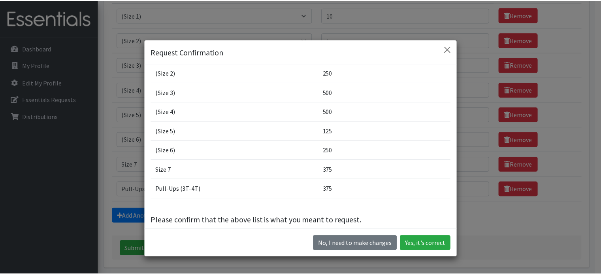
scroll to position [56, 0]
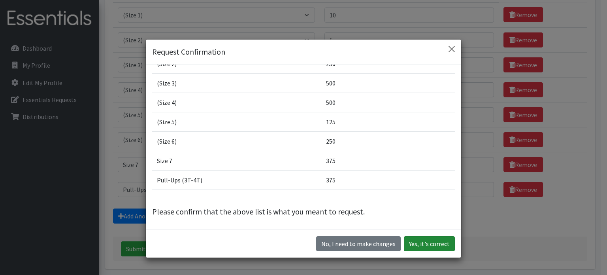
click at [419, 243] on button "Yes, it's correct" at bounding box center [429, 243] width 51 height 15
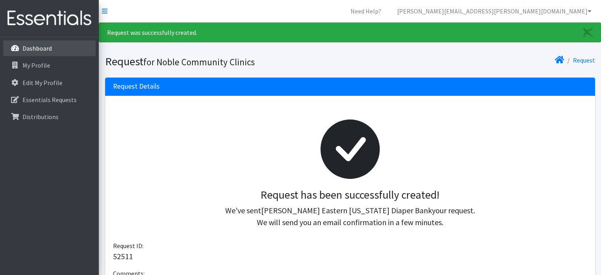
click at [41, 51] on p "Dashboard" at bounding box center [37, 48] width 29 height 8
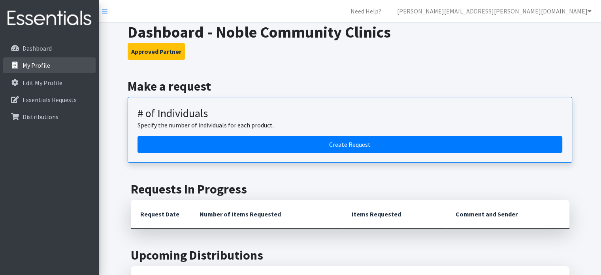
click at [35, 64] on p "My Profile" at bounding box center [37, 65] width 28 height 8
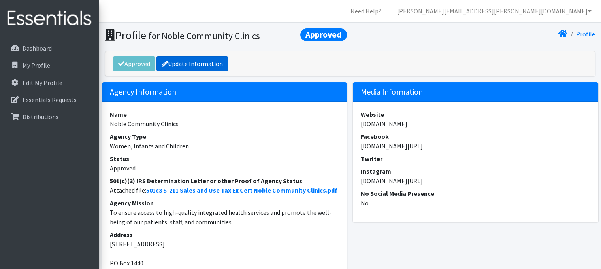
click at [192, 60] on link "Update Information" at bounding box center [192, 63] width 72 height 15
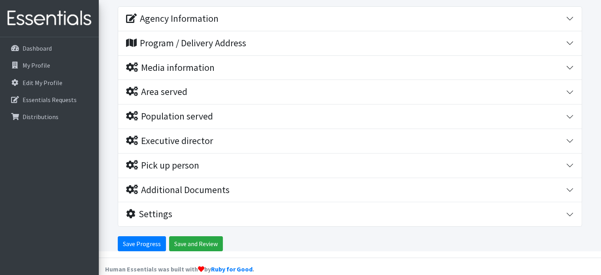
scroll to position [115, 0]
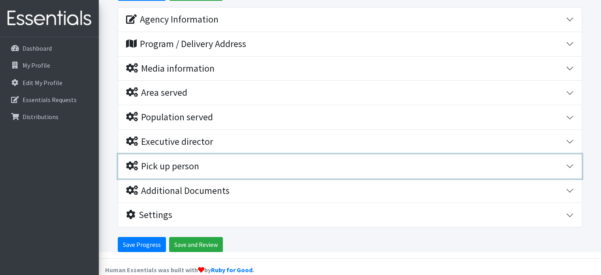
click at [564, 166] on div "Pick up person" at bounding box center [346, 165] width 440 height 11
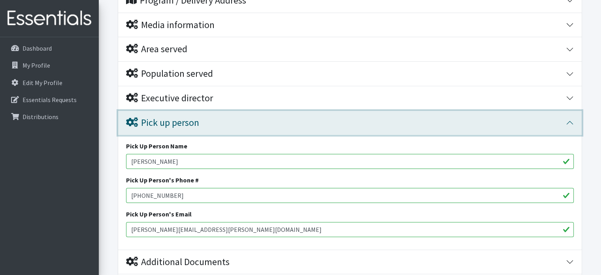
scroll to position [164, 0]
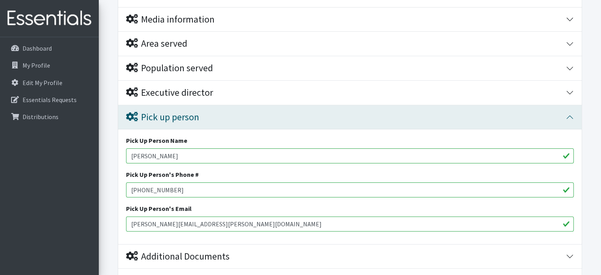
click at [185, 154] on input "[PERSON_NAME]" at bounding box center [350, 155] width 448 height 15
click at [185, 154] on input "Michelle Burington" at bounding box center [350, 155] width 448 height 15
type input "Rebecca Schneider"
click at [164, 219] on input "michelle.burington@nobleclinics.org" at bounding box center [350, 223] width 448 height 15
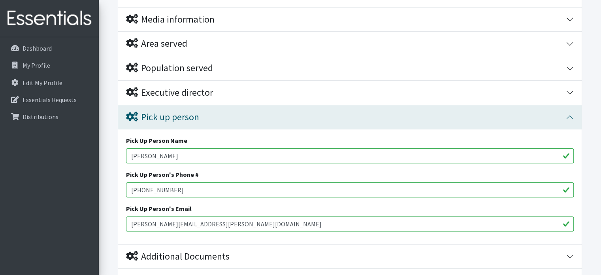
click at [164, 219] on input "michelle.burington@nobleclinics.org" at bounding box center [350, 223] width 448 height 15
type input "[PERSON_NAME][EMAIL_ADDRESS][PERSON_NAME][DOMAIN_NAME]"
click at [179, 185] on input "920-240-7775" at bounding box center [350, 189] width 448 height 15
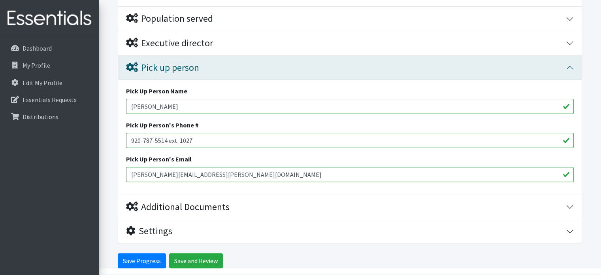
scroll to position [213, 0]
type input "920-787-5514 ext. 1027"
click at [181, 259] on input "Save and Review" at bounding box center [196, 260] width 54 height 15
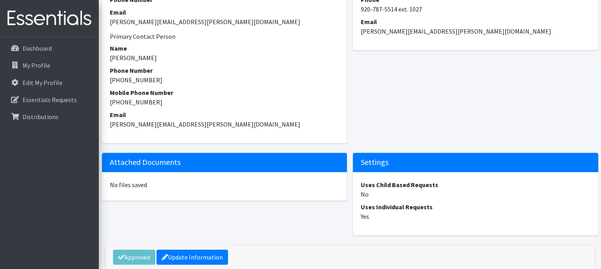
scroll to position [862, 0]
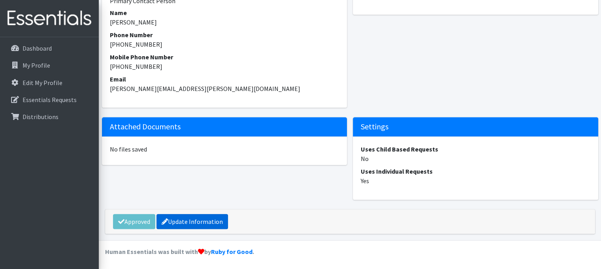
click at [178, 221] on link "Update Information" at bounding box center [192, 221] width 72 height 15
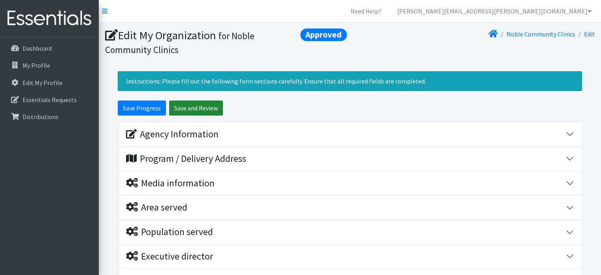
click at [189, 109] on input "Save and Review" at bounding box center [196, 107] width 54 height 15
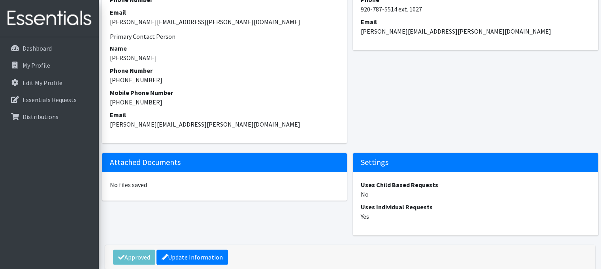
scroll to position [862, 0]
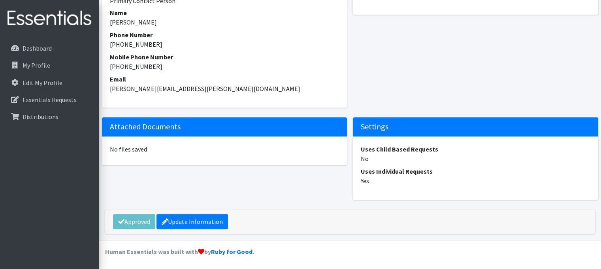
click at [140, 219] on div "Approved Update Information" at bounding box center [350, 221] width 490 height 24
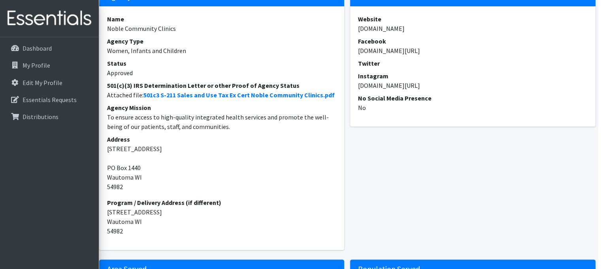
scroll to position [0, 3]
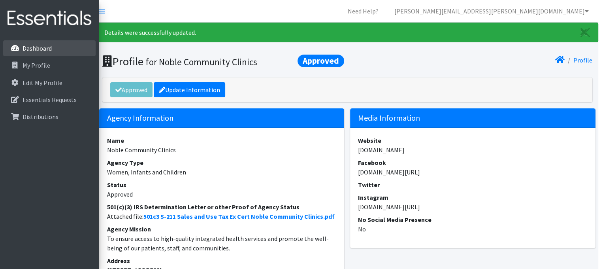
click at [35, 47] on p "Dashboard" at bounding box center [37, 48] width 29 height 8
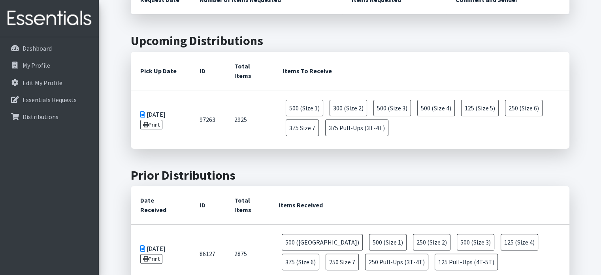
scroll to position [219, 0]
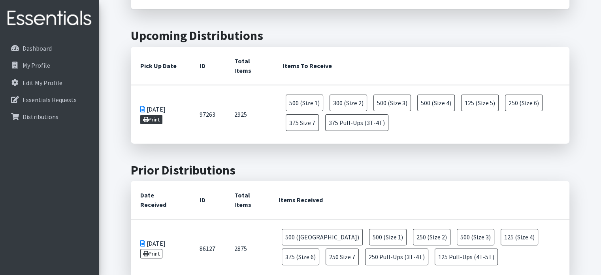
click at [153, 121] on link "Print" at bounding box center [151, 119] width 23 height 9
